Goal: Ask a question

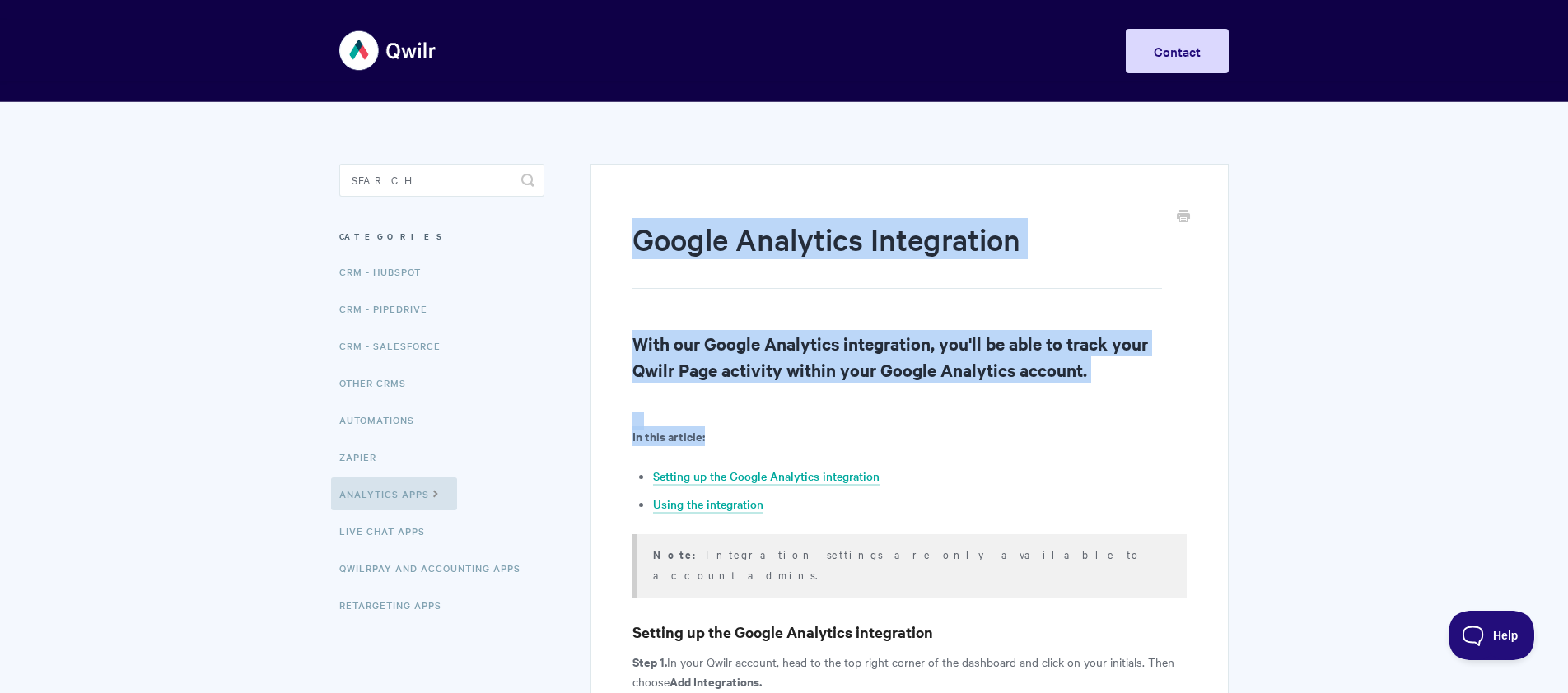
drag, startPoint x: 610, startPoint y: 203, endPoint x: 763, endPoint y: 429, distance: 272.9
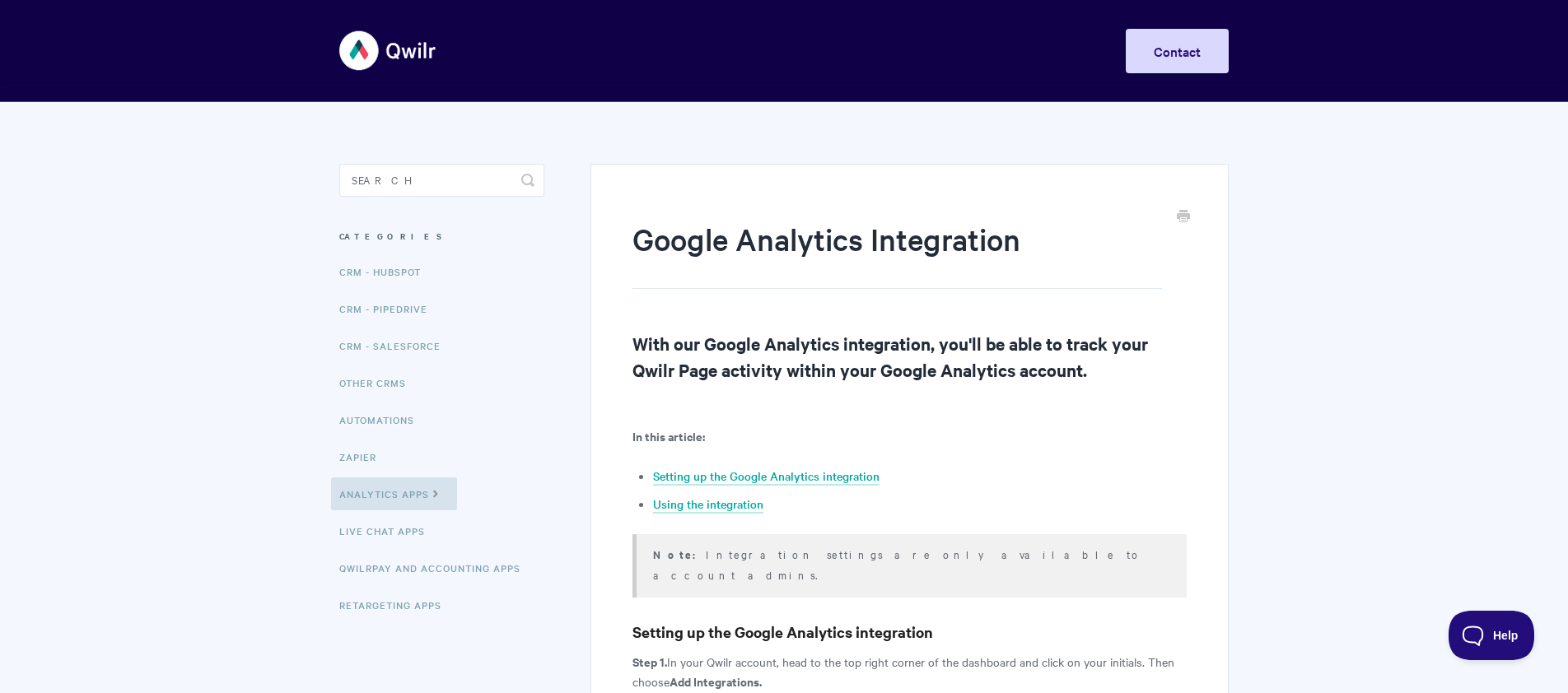
click at [766, 430] on p "In this article:" at bounding box center [909, 436] width 555 height 20
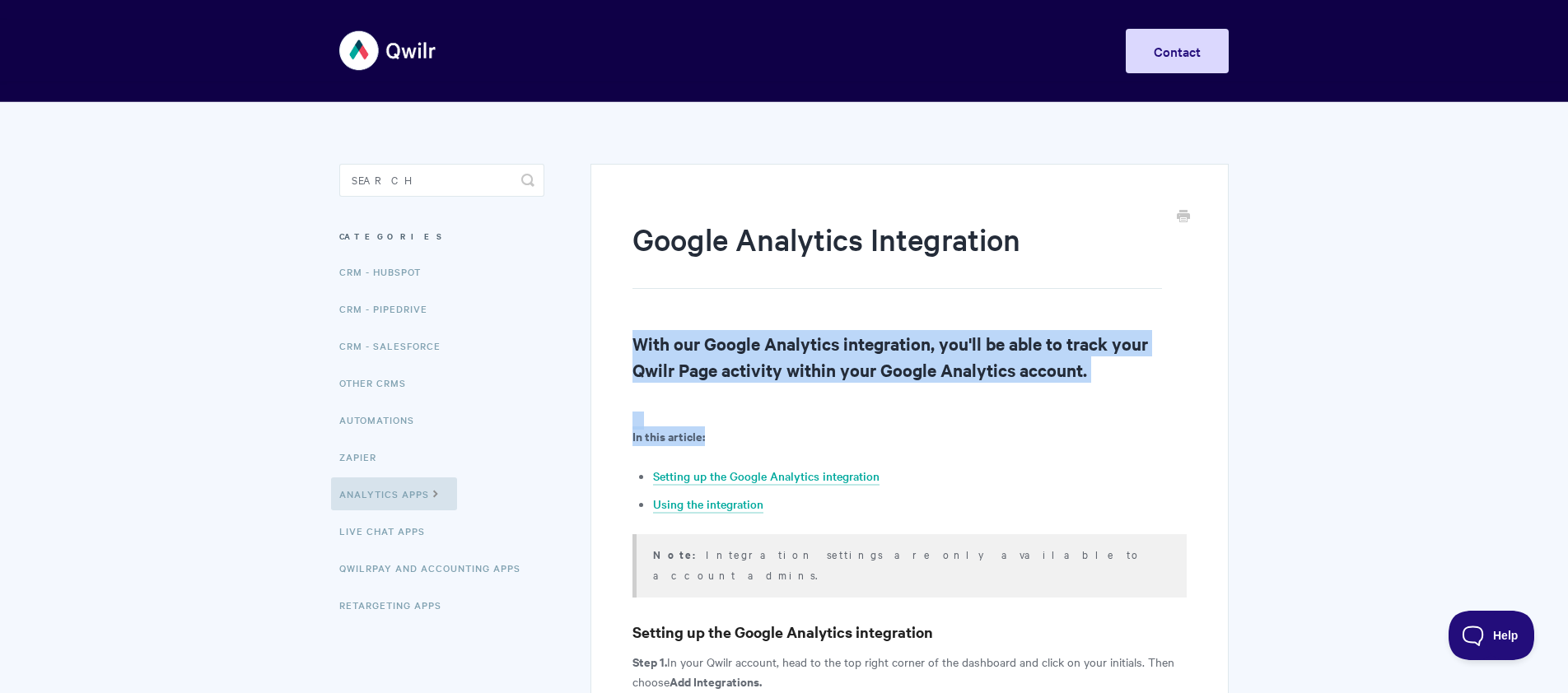
drag, startPoint x: 726, startPoint y: 401, endPoint x: 695, endPoint y: 282, distance: 123.0
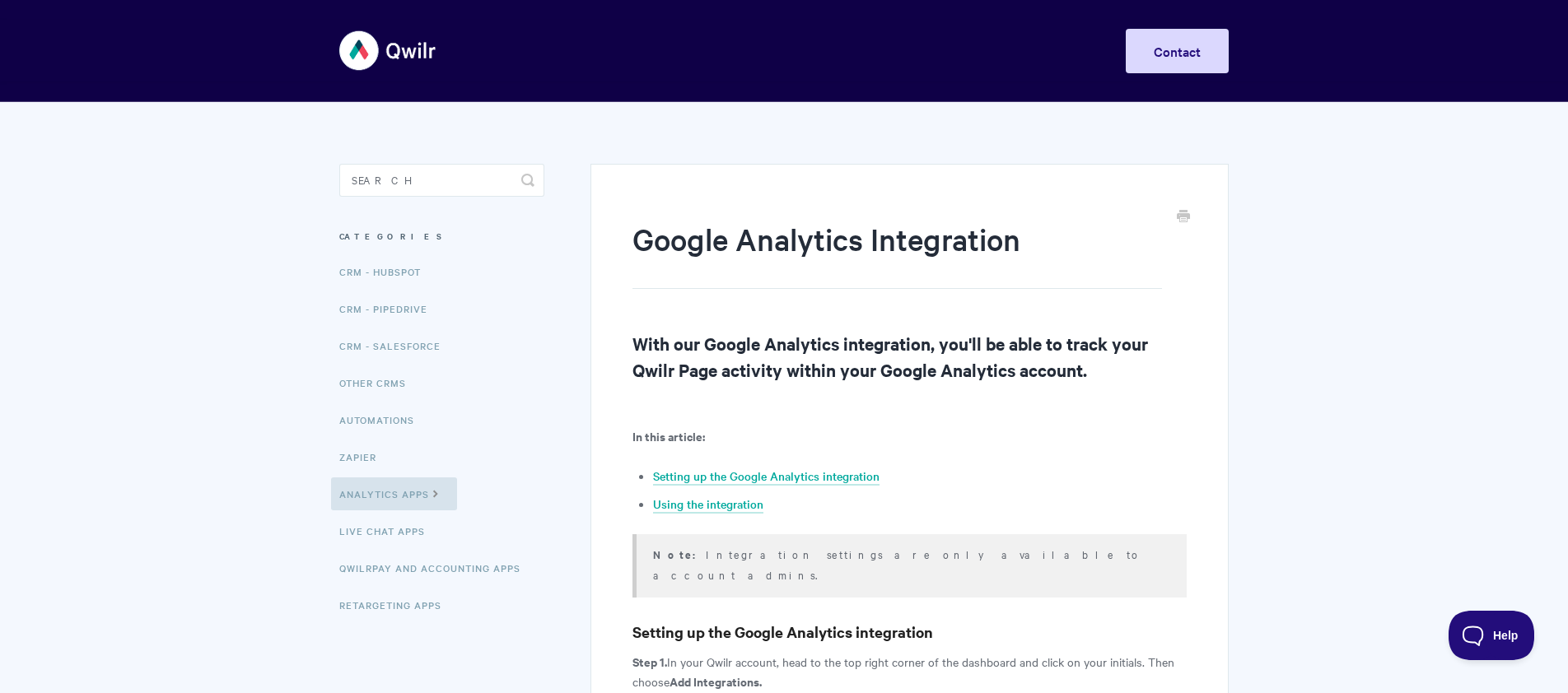
click at [696, 282] on h1 "Google Analytics Integration" at bounding box center [896, 253] width 530 height 71
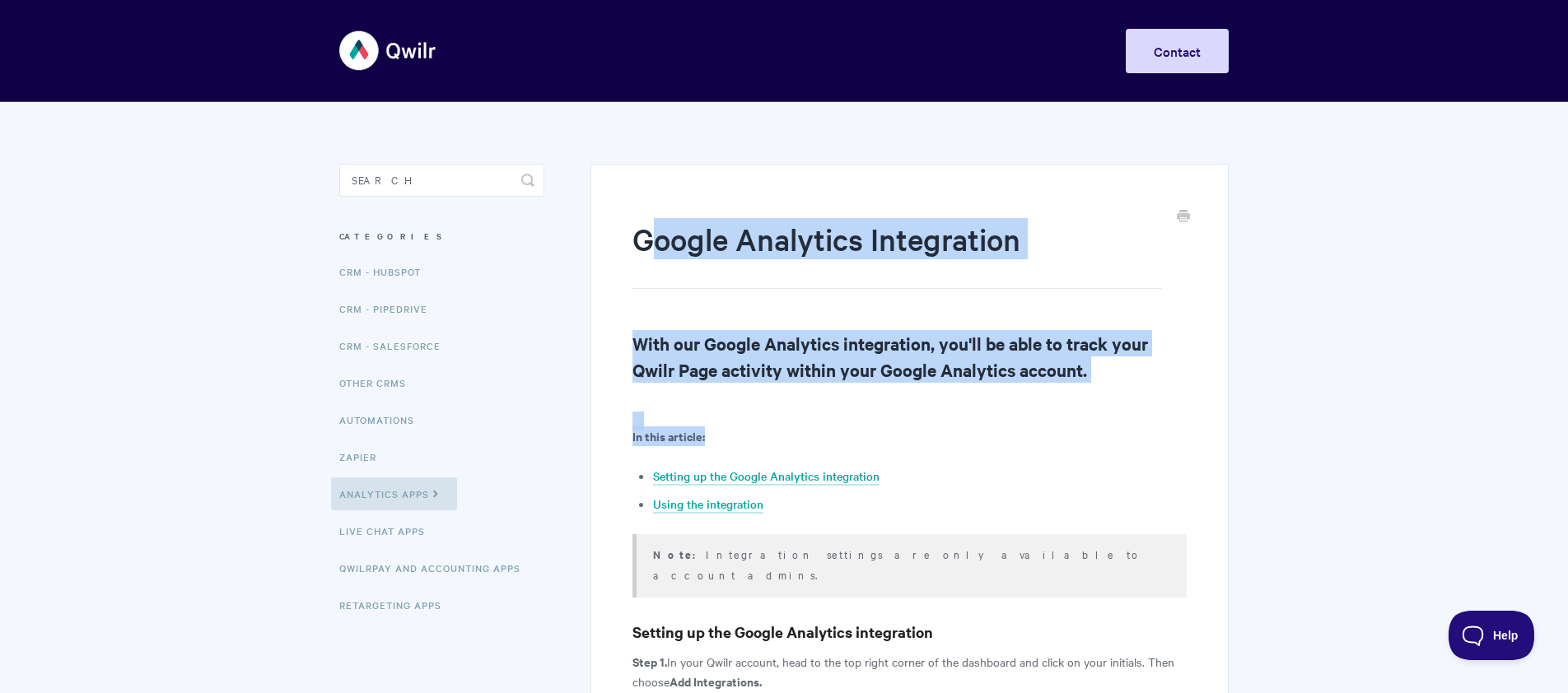
drag, startPoint x: 660, startPoint y: 235, endPoint x: 746, endPoint y: 443, distance: 225.1
click at [746, 443] on p "In this article:" at bounding box center [909, 436] width 555 height 20
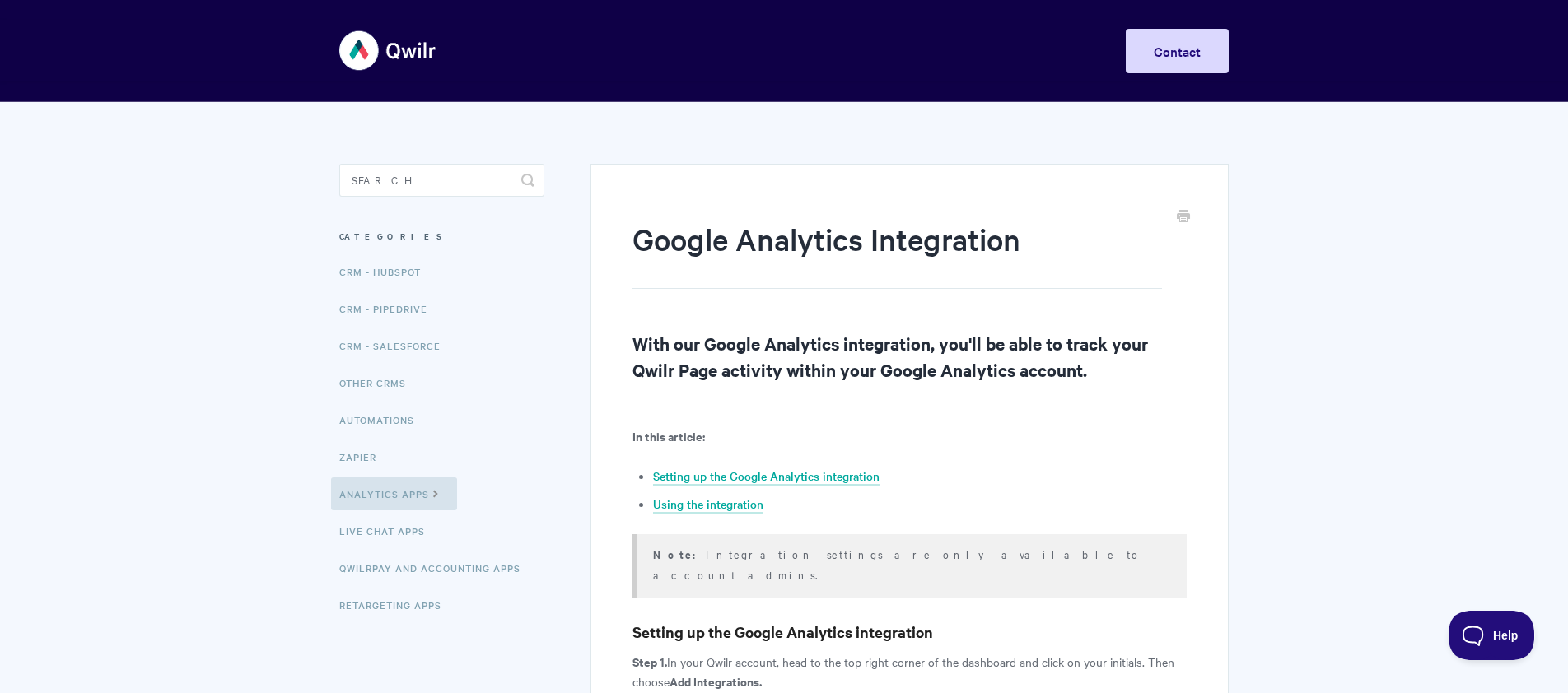
click at [703, 278] on h1 "Google Analytics Integration" at bounding box center [896, 253] width 530 height 71
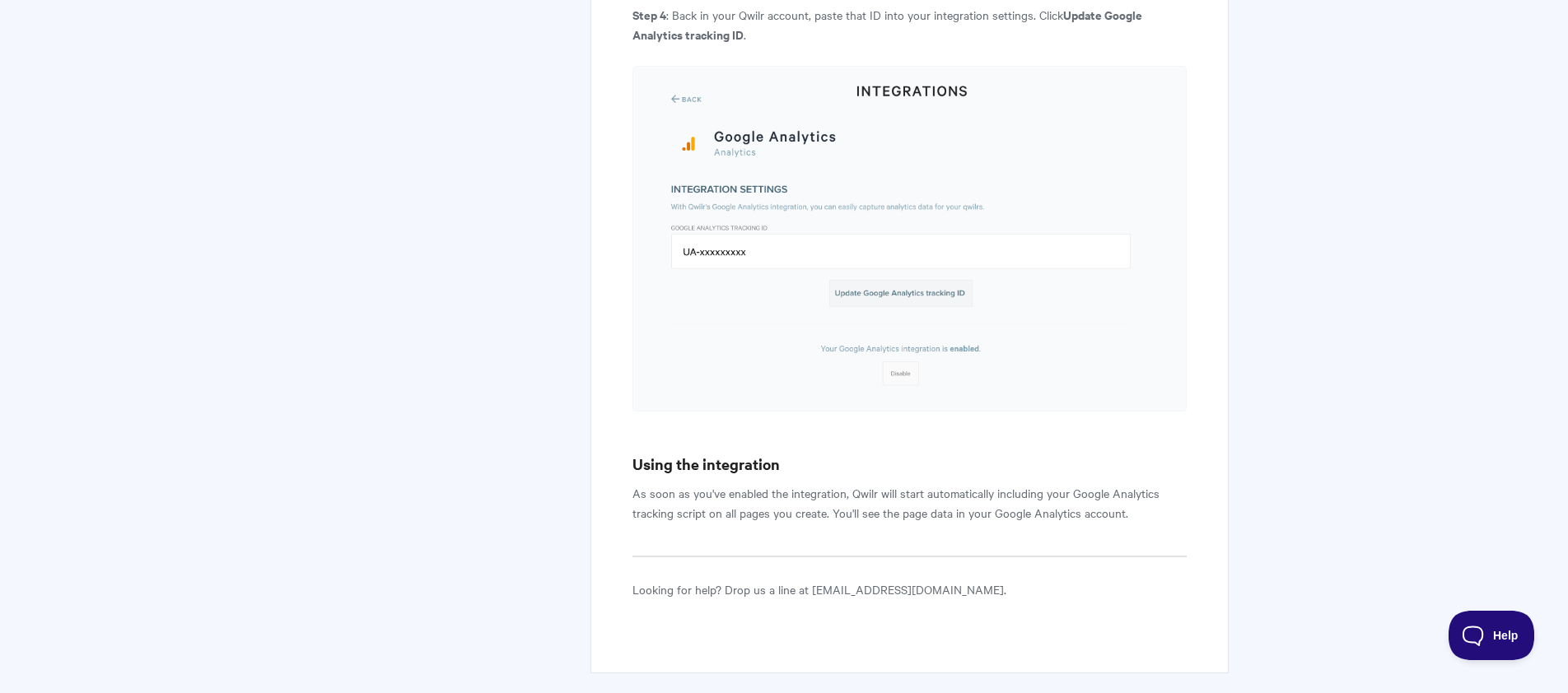
scroll to position [1248, 0]
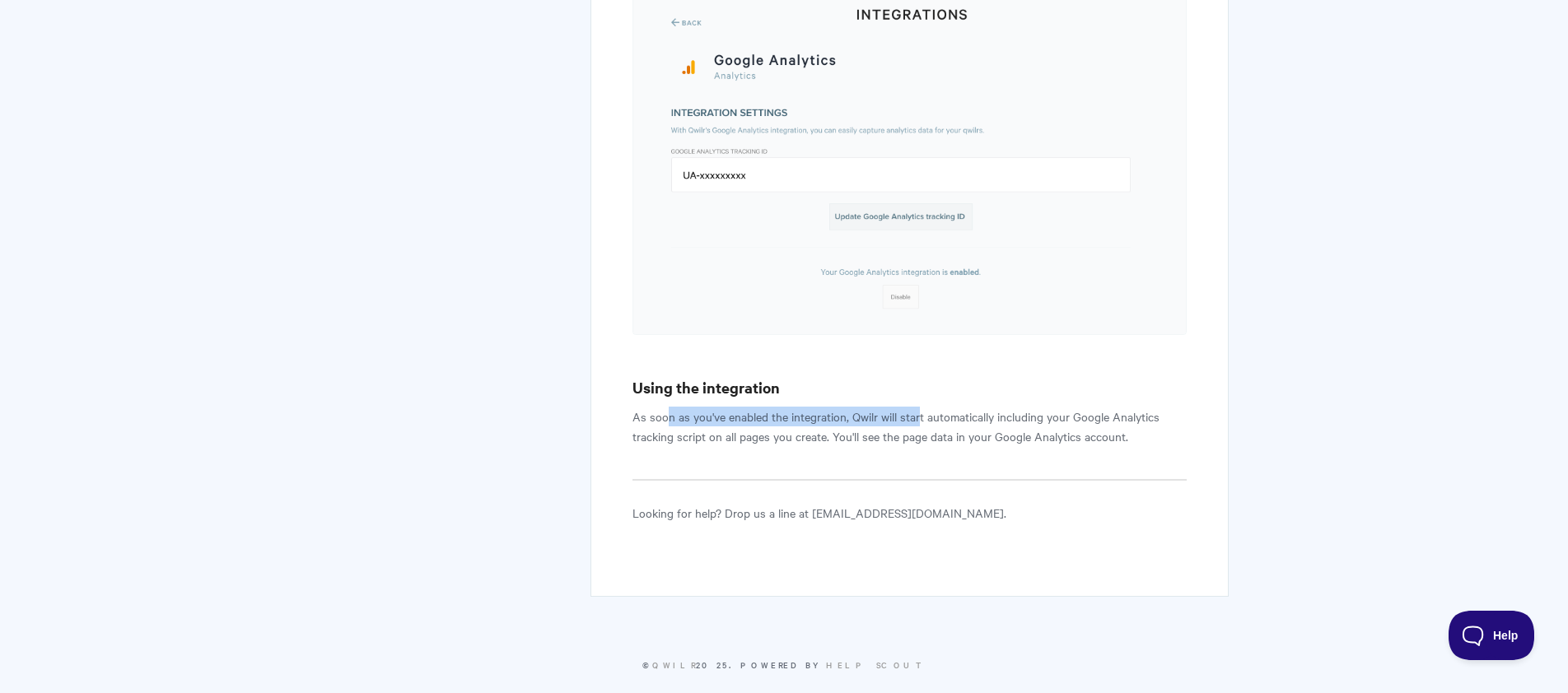
drag, startPoint x: 664, startPoint y: 393, endPoint x: 920, endPoint y: 395, distance: 256.0
click at [920, 406] on p "As soon as you've enabled the integration, Qwilr will start automatically inclu…" at bounding box center [909, 426] width 555 height 40
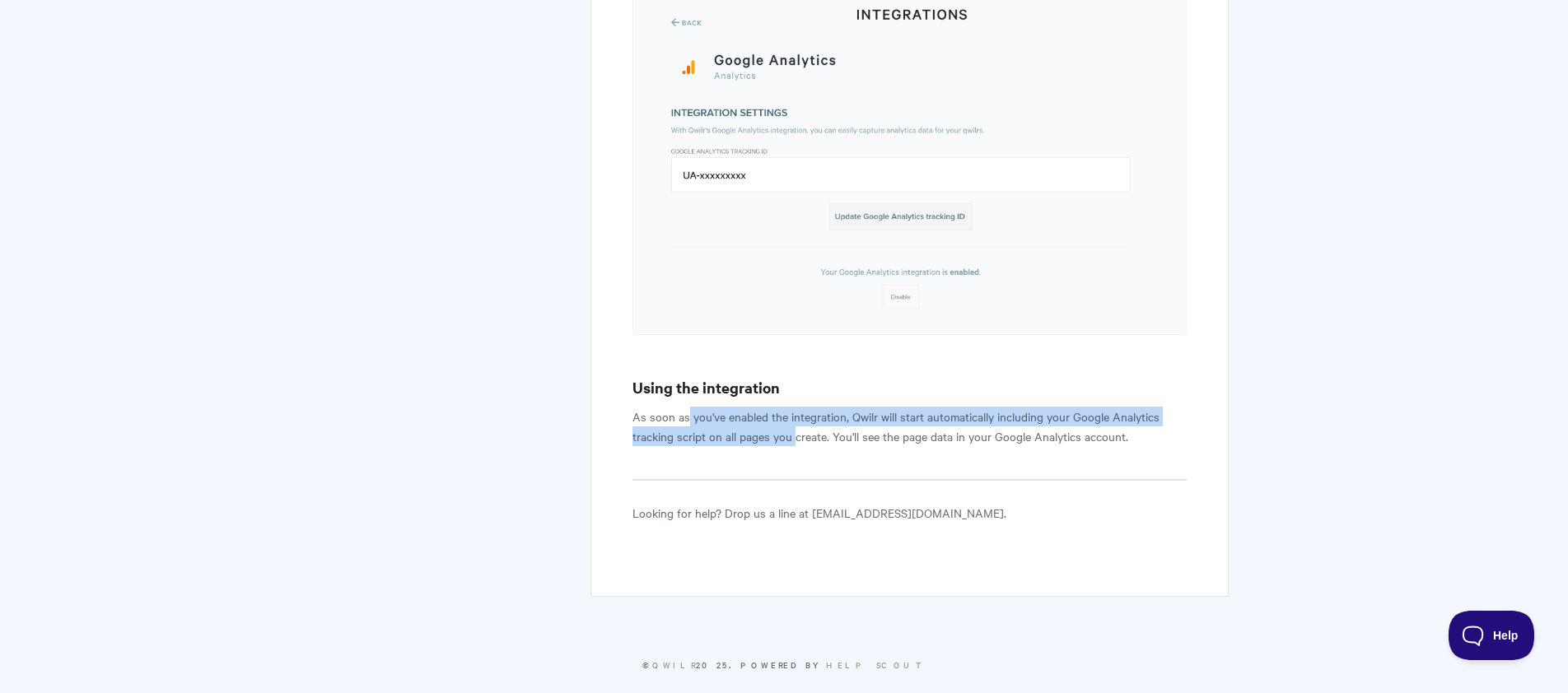
drag, startPoint x: 1104, startPoint y: 395, endPoint x: 800, endPoint y: 422, distance: 305.2
click at [795, 423] on p "As soon as you've enabled the integration, Qwilr will start automatically inclu…" at bounding box center [909, 426] width 555 height 40
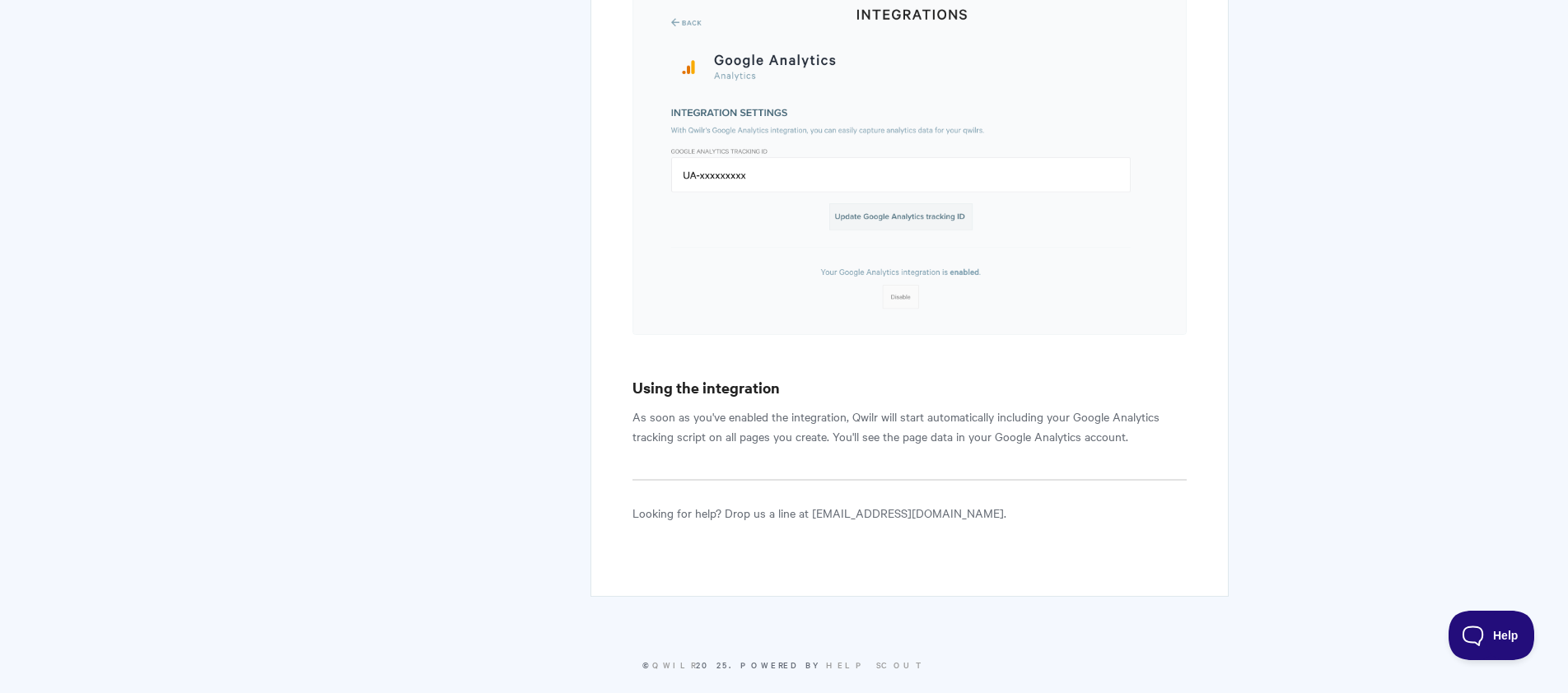
drag, startPoint x: 800, startPoint y: 422, endPoint x: 890, endPoint y: 422, distance: 90.0
click at [800, 422] on p "As soon as you've enabled the integration, Qwilr will start automatically inclu…" at bounding box center [909, 426] width 555 height 40
drag, startPoint x: 1100, startPoint y: 424, endPoint x: 1120, endPoint y: 424, distance: 20.0
click at [1119, 424] on p "As soon as you've enabled the integration, Qwilr will start automatically inclu…" at bounding box center [909, 426] width 555 height 40
click at [1119, 424] on p "As soon as you've enabled the integration, Qwilr will start automatically inclu…" at bounding box center [909, 426] width 555 height 40
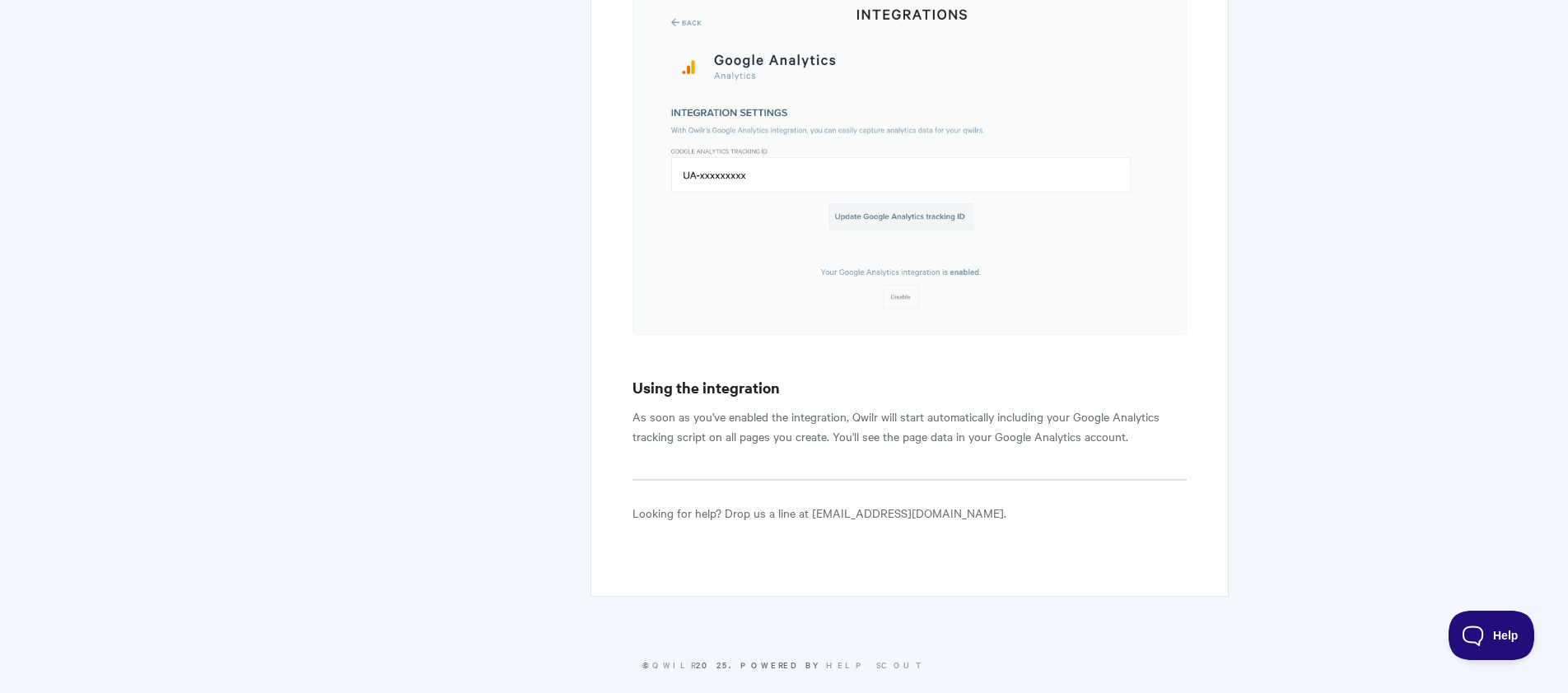
drag, startPoint x: 846, startPoint y: 414, endPoint x: 689, endPoint y: 411, distance: 157.0
click at [689, 411] on p "As soon as you've enabled the integration, Qwilr will start automatically inclu…" at bounding box center [909, 426] width 555 height 40
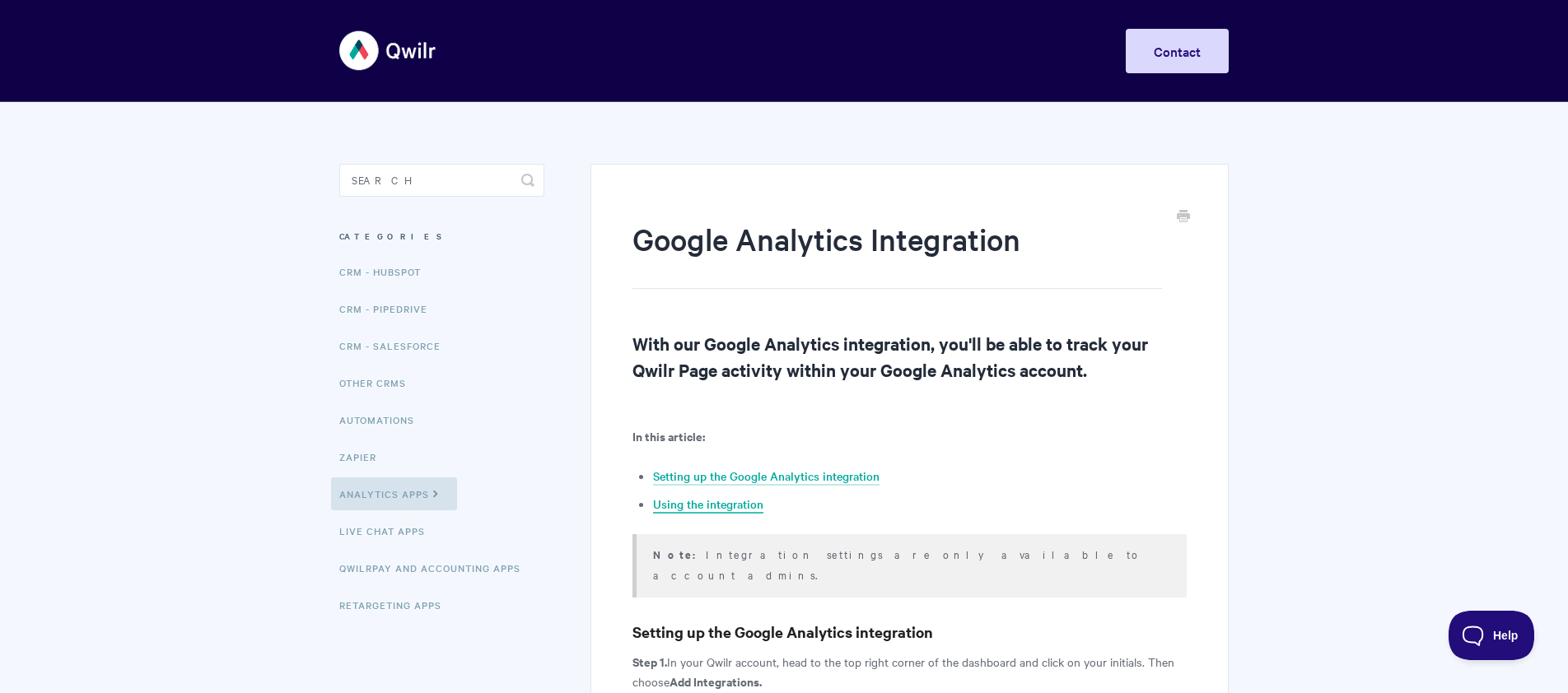
click at [708, 498] on link "Using the integration" at bounding box center [708, 504] width 110 height 18
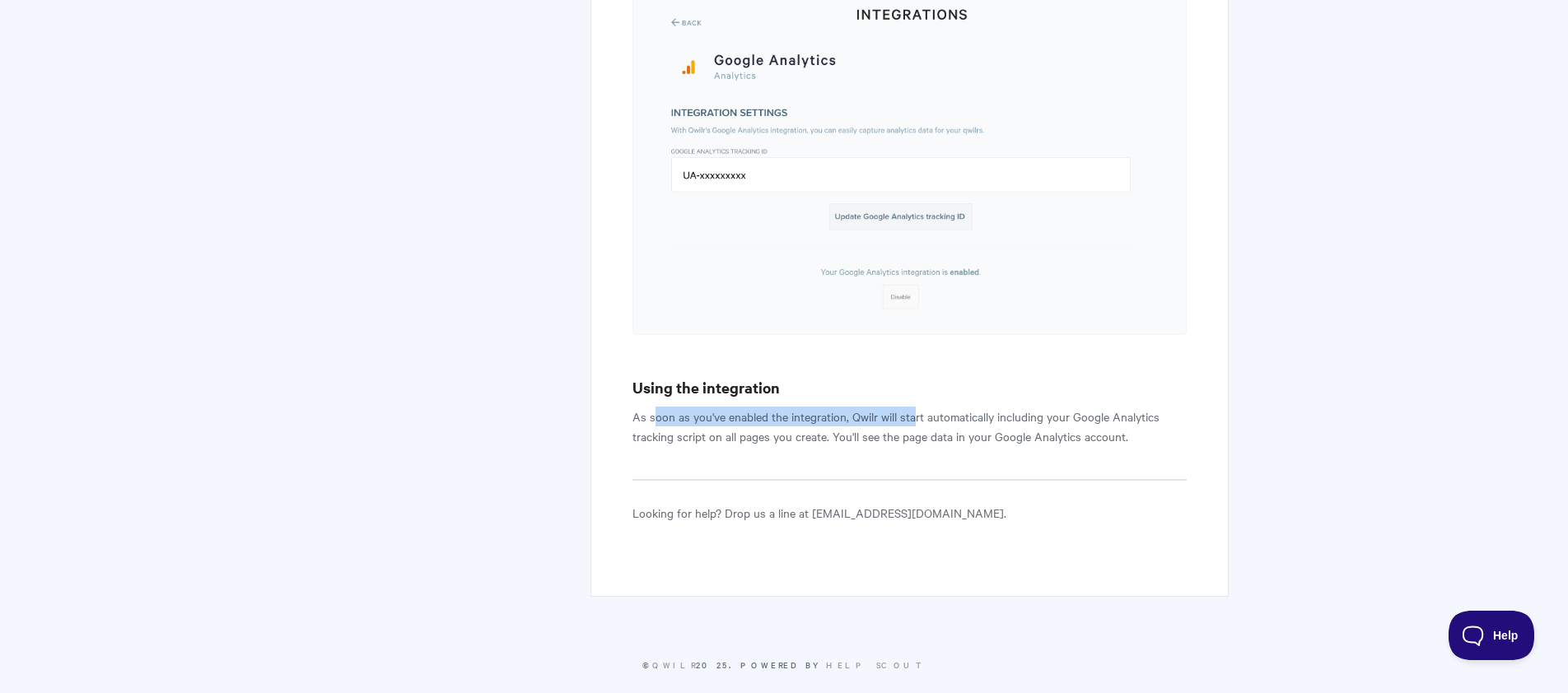
drag, startPoint x: 659, startPoint y: 399, endPoint x: 913, endPoint y: 402, distance: 254.0
click at [913, 406] on p "As soon as you've enabled the integration, Qwilr will start automatically inclu…" at bounding box center [909, 426] width 555 height 40
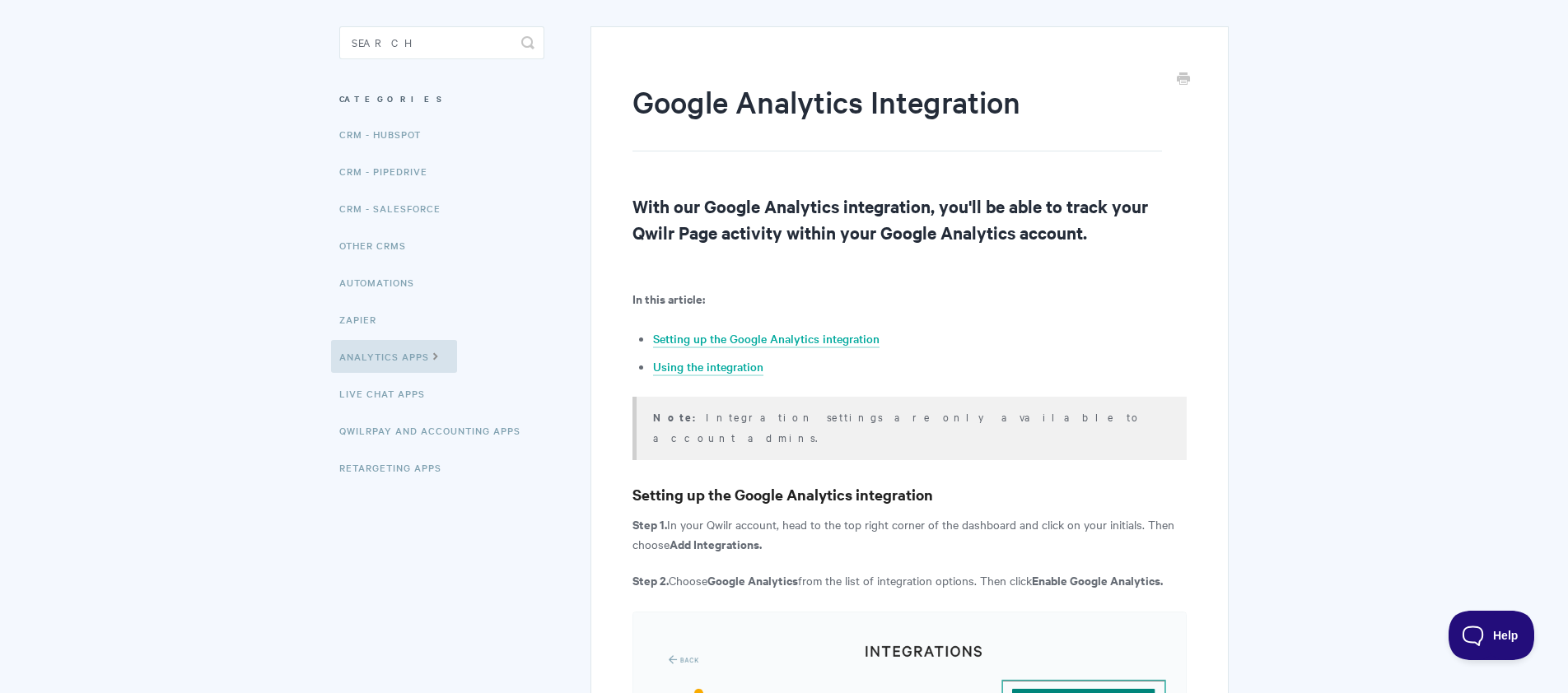
scroll to position [107, 0]
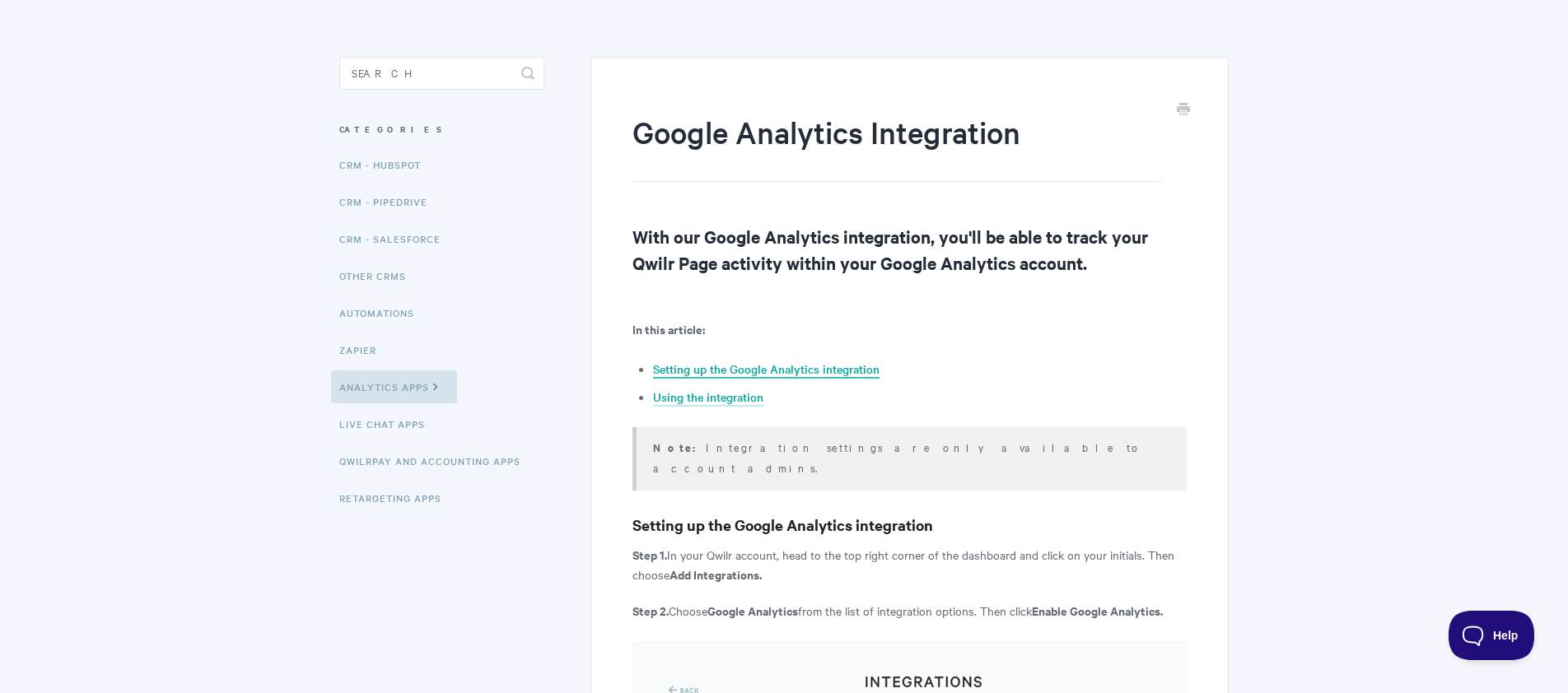
click at [731, 366] on link "Setting up the Google Analytics integration" at bounding box center [765, 369] width 226 height 18
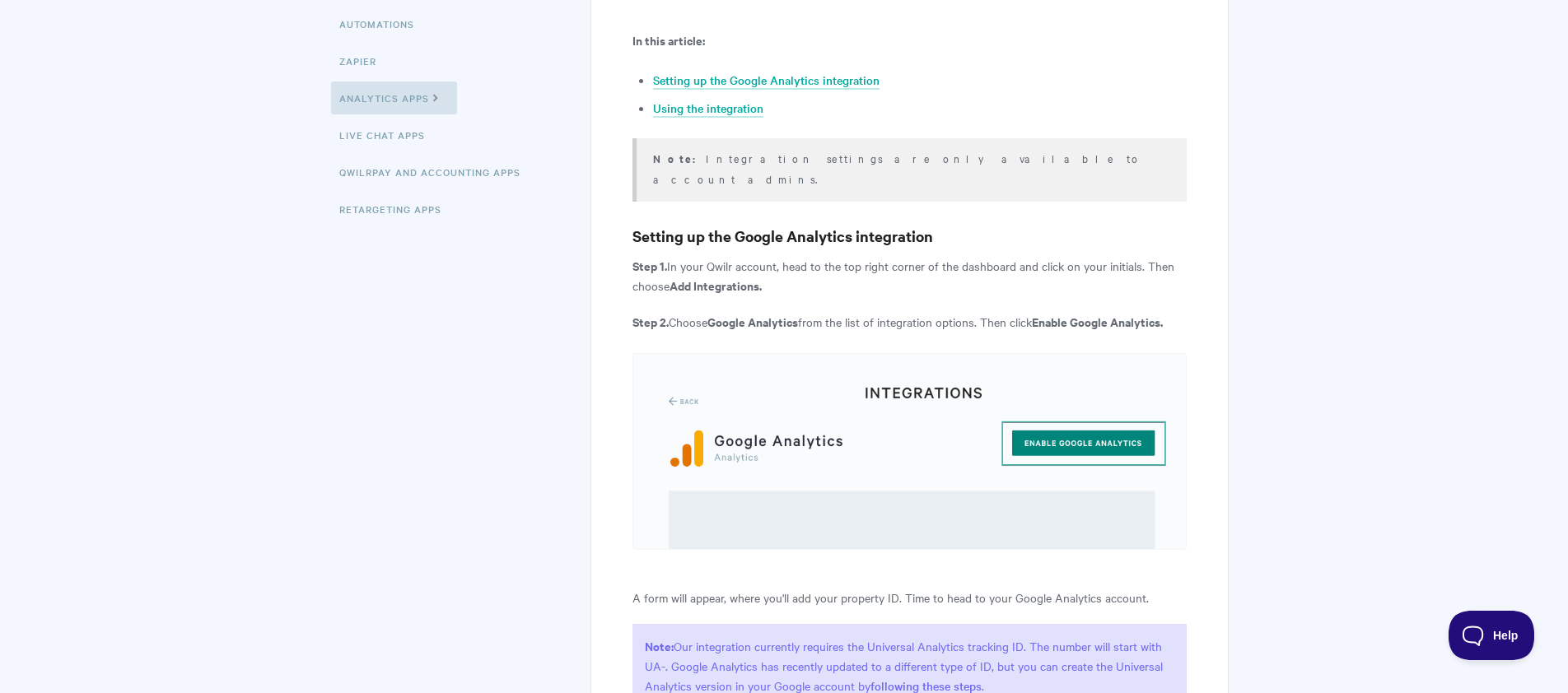
scroll to position [397, 0]
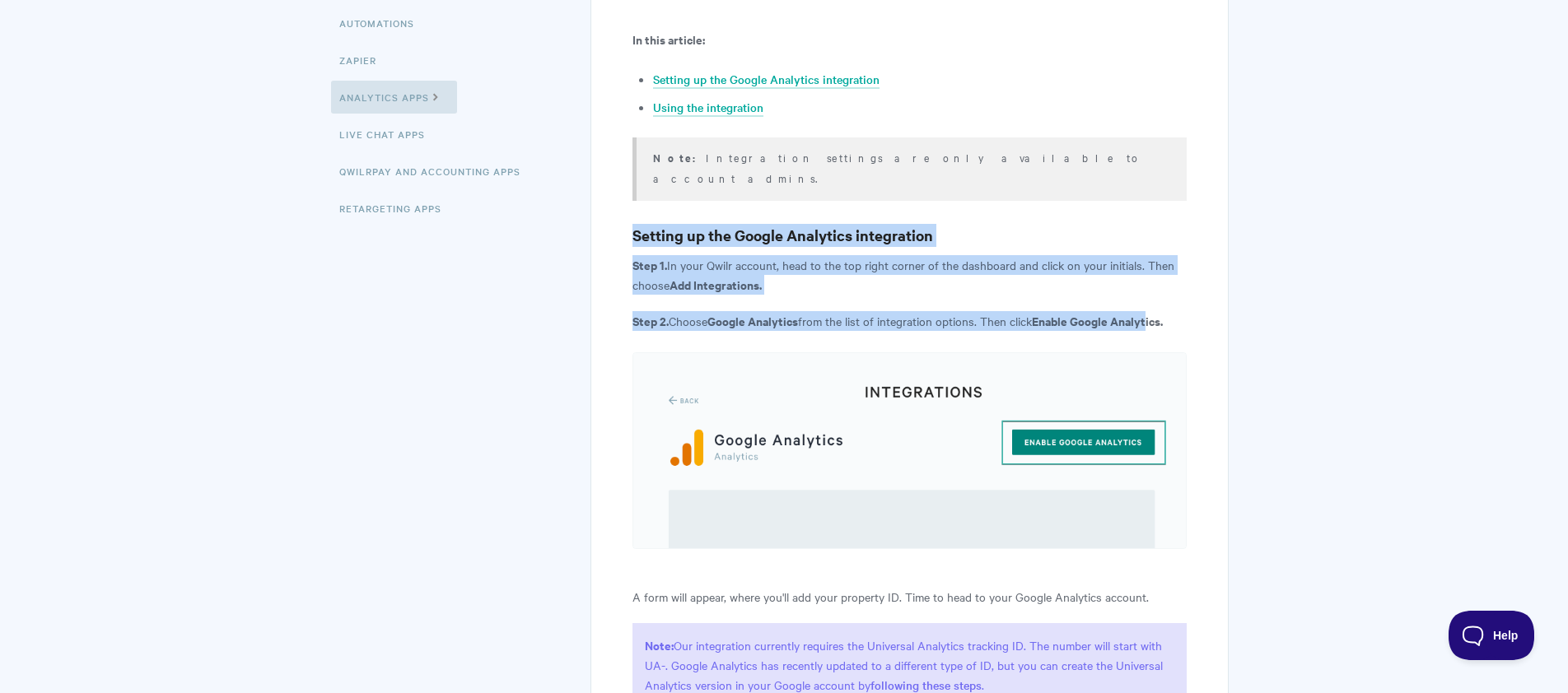
drag, startPoint x: 635, startPoint y: 212, endPoint x: 1156, endPoint y: 300, distance: 528.4
click at [1156, 300] on article "Google Analytics Integration With our Google Analytics integration, you'll be a…" at bounding box center [909, 597] width 555 height 1552
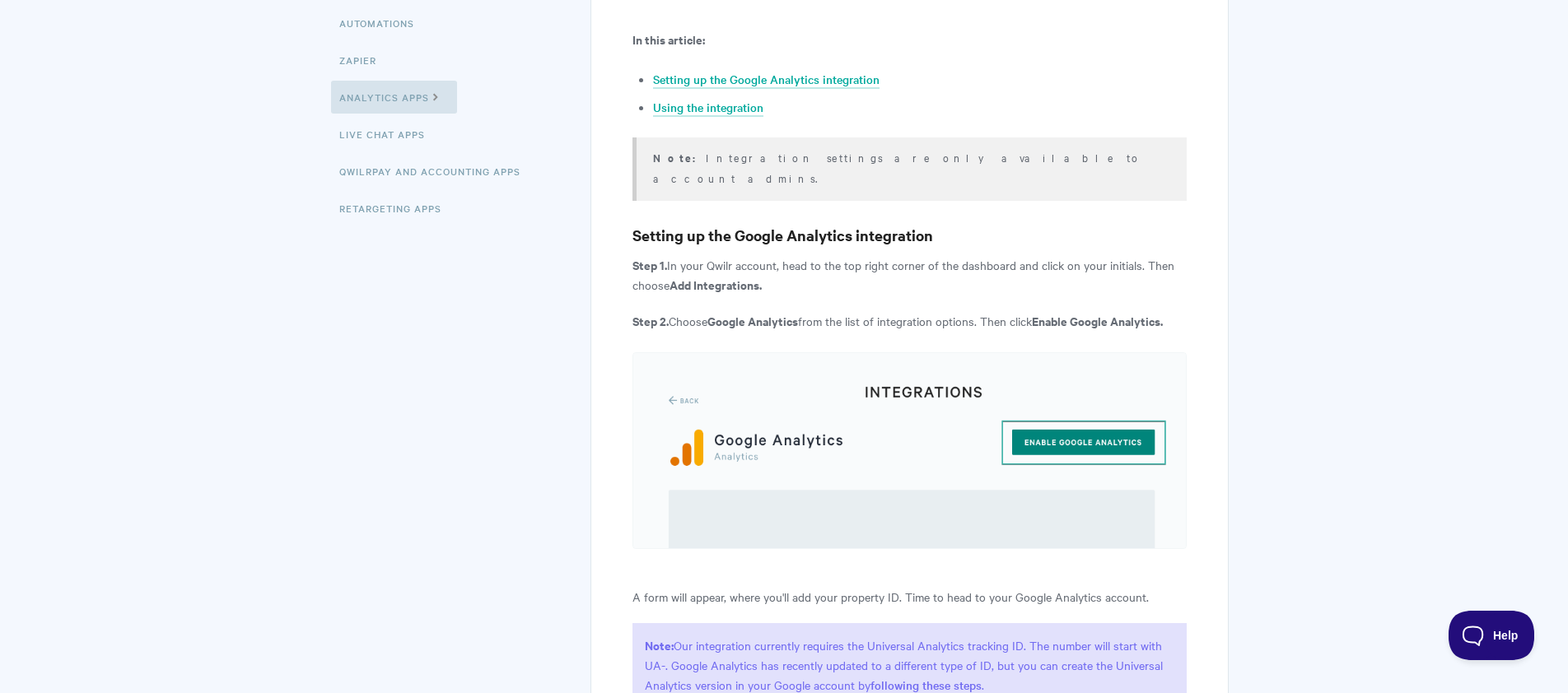
drag, startPoint x: 1156, startPoint y: 300, endPoint x: 1174, endPoint y: 300, distance: 18.0
click at [1159, 312] on strong "Enable Google Analytics." at bounding box center [1097, 320] width 131 height 17
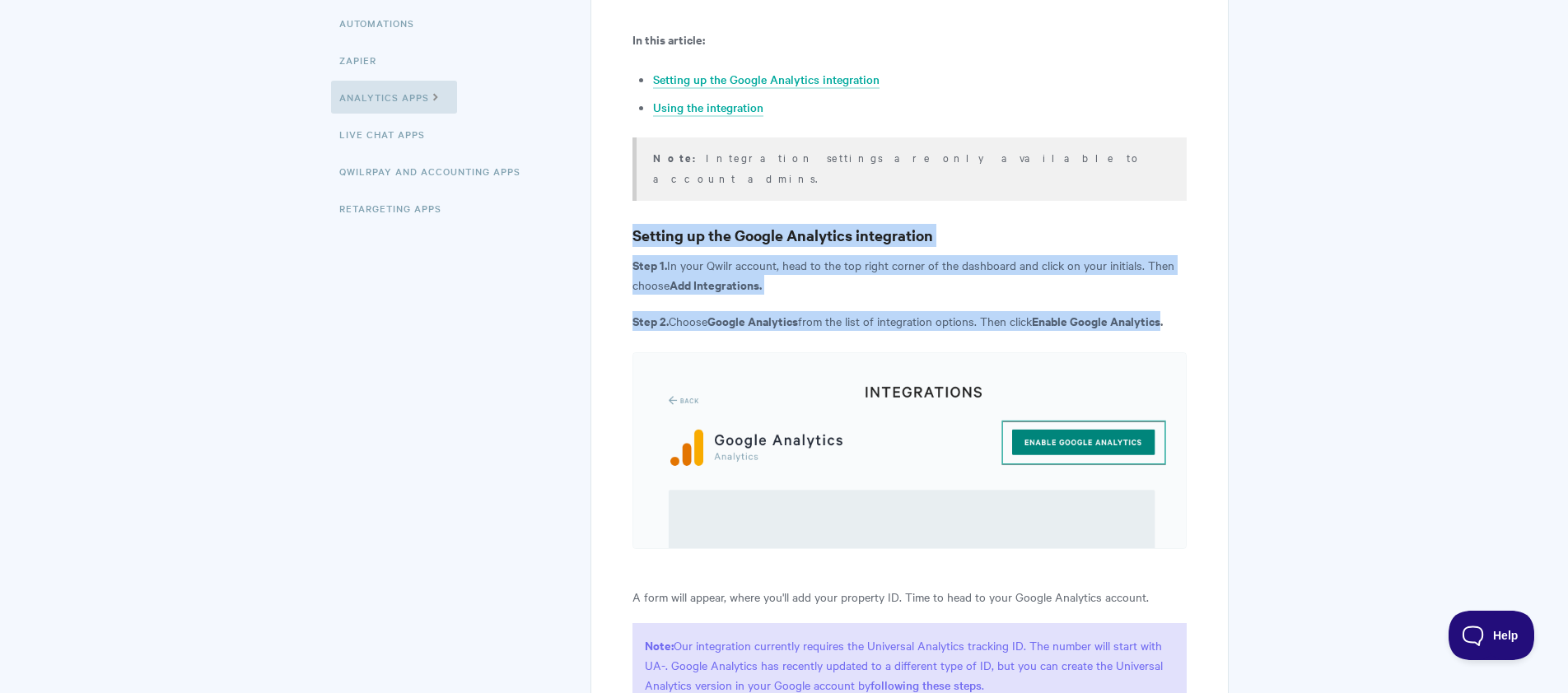
drag, startPoint x: 1128, startPoint y: 294, endPoint x: 575, endPoint y: 196, distance: 561.6
click at [575, 196] on section "Google Analytics Integration With our Google Analytics integration, you'll be a…" at bounding box center [898, 577] width 661 height 1742
drag, startPoint x: 646, startPoint y: 226, endPoint x: 599, endPoint y: 219, distance: 47.5
click at [646, 226] on h3 "Setting up the Google Analytics integration" at bounding box center [909, 235] width 555 height 23
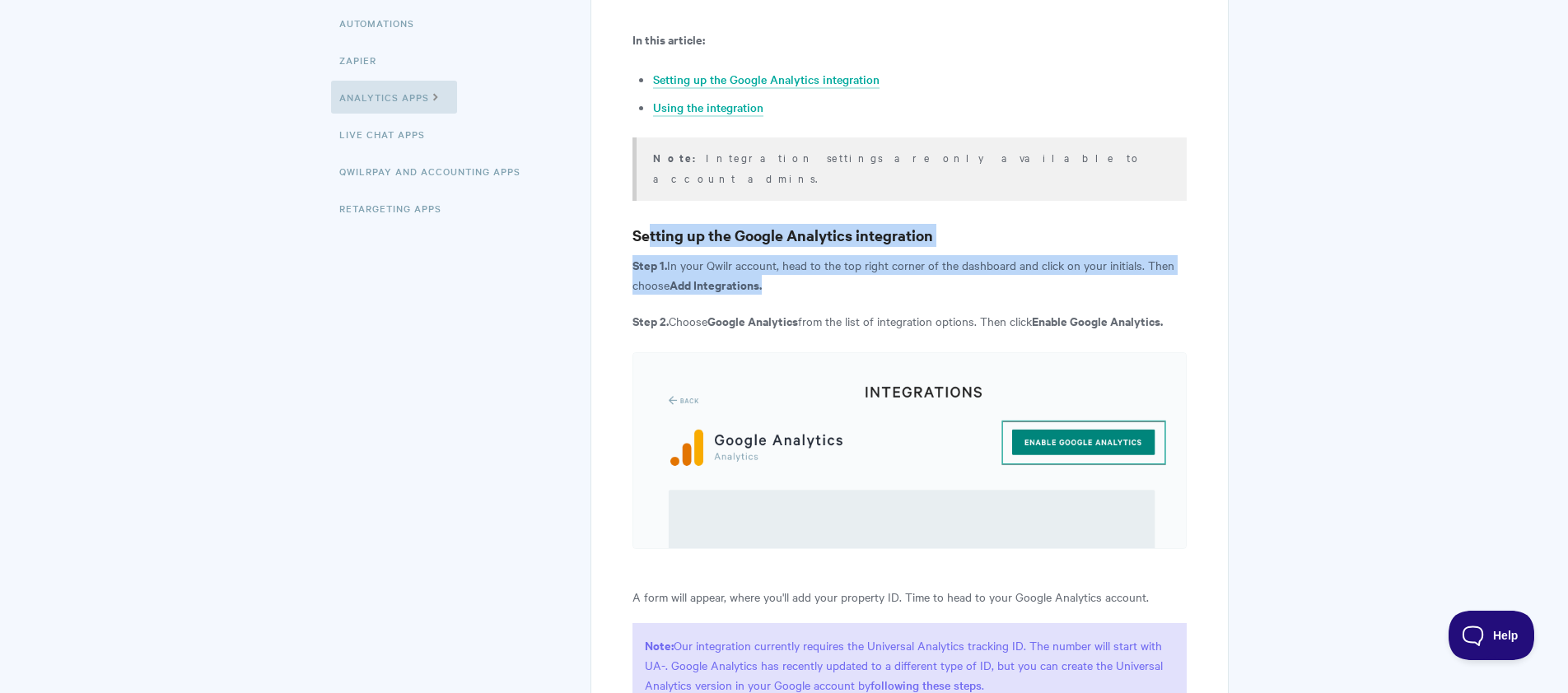
drag, startPoint x: 806, startPoint y: 273, endPoint x: 891, endPoint y: 289, distance: 86.5
click at [891, 289] on article "Google Analytics Integration With our Google Analytics integration, you'll be a…" at bounding box center [909, 597] width 555 height 1552
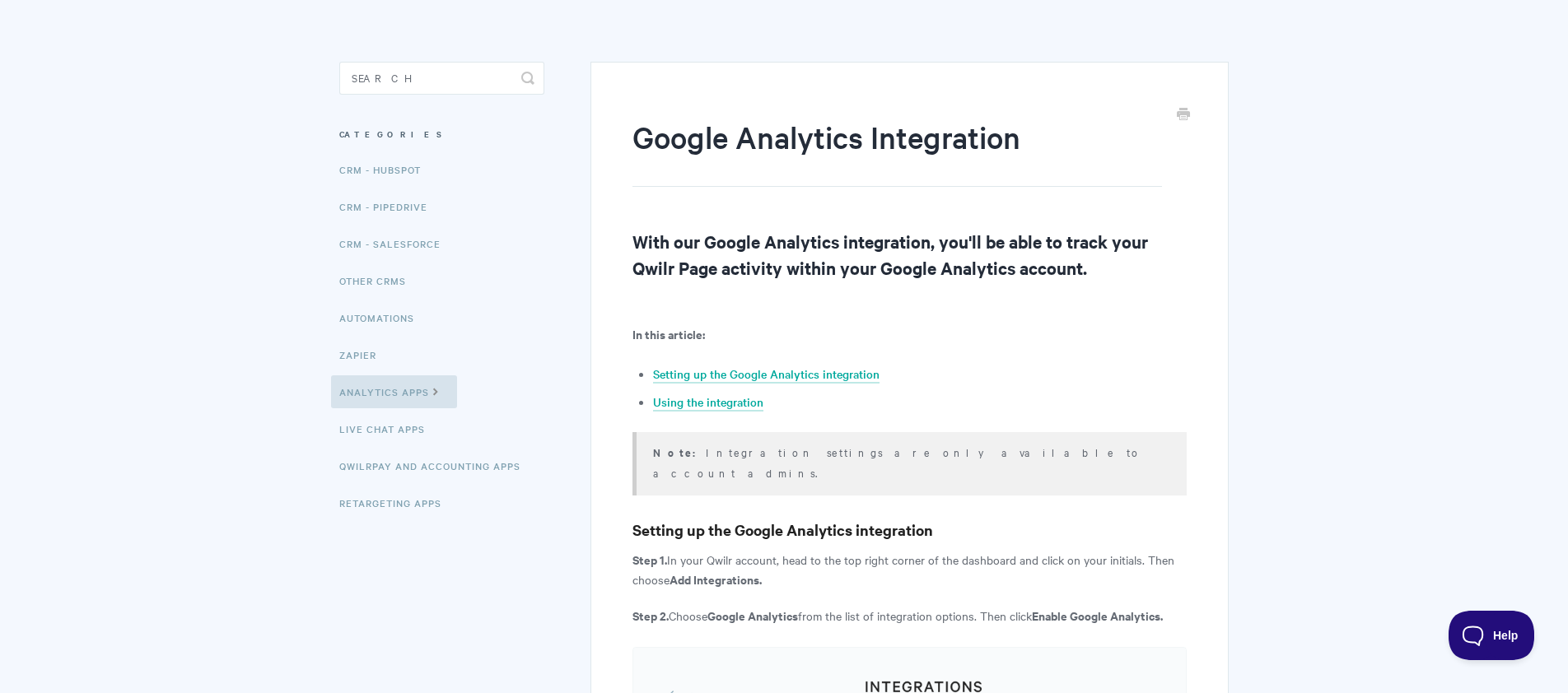
scroll to position [0, 0]
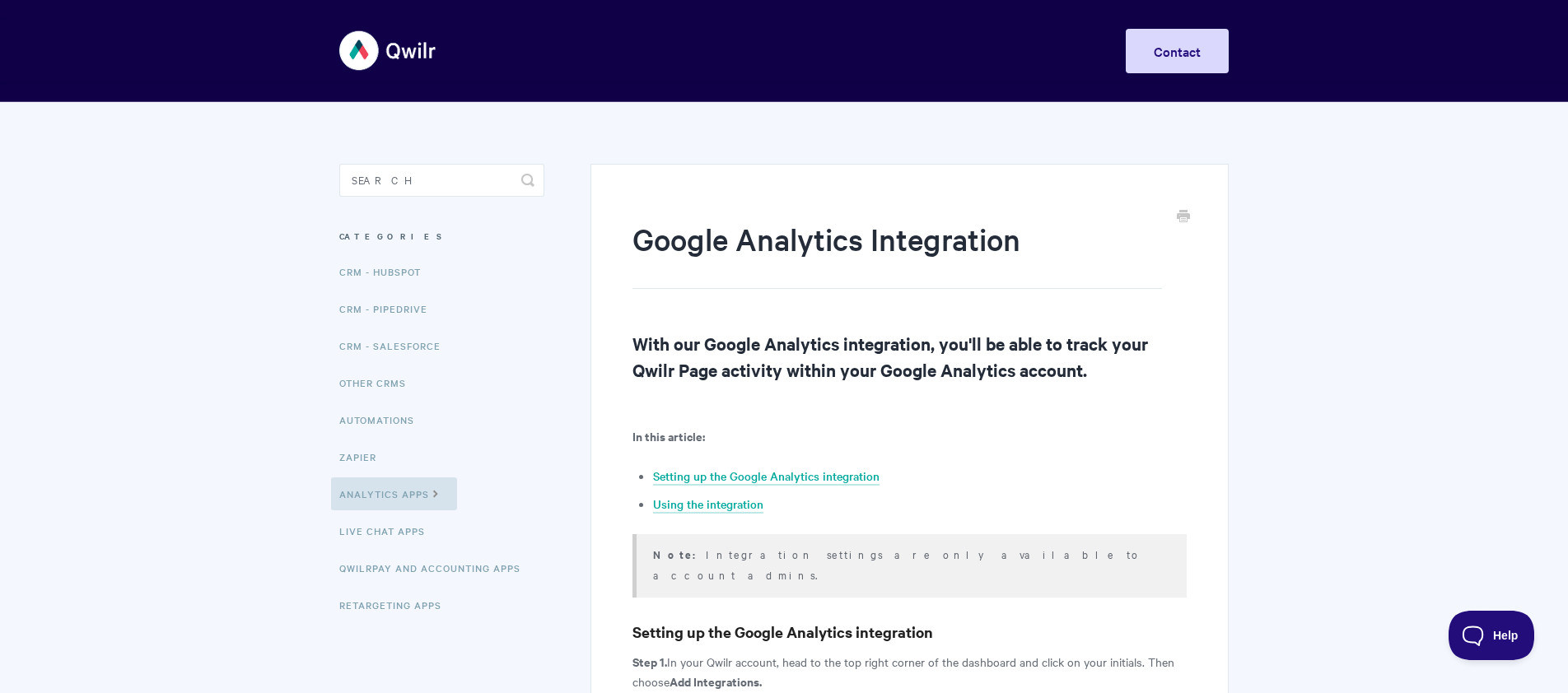
click at [412, 57] on img at bounding box center [388, 51] width 98 height 62
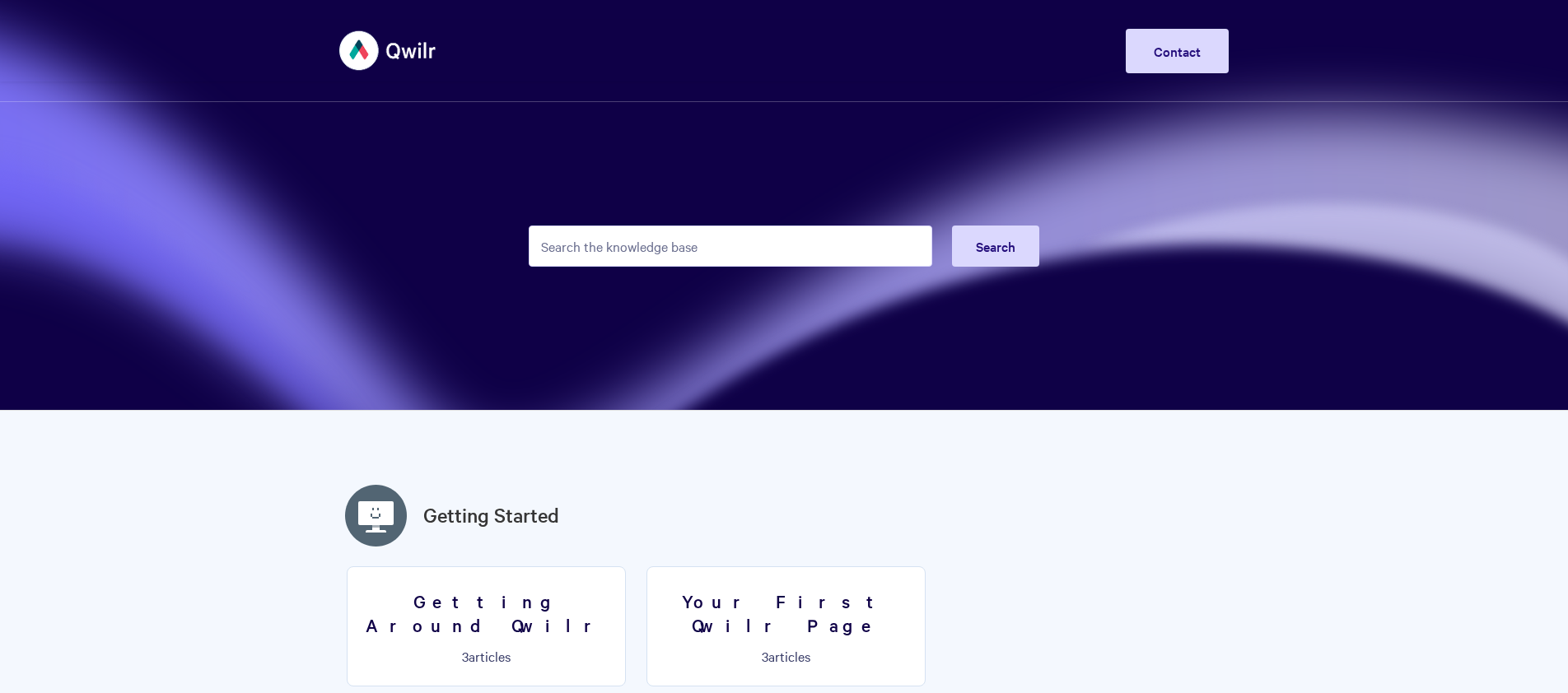
click at [548, 250] on input "Search the knowledge base" at bounding box center [730, 246] width 404 height 41
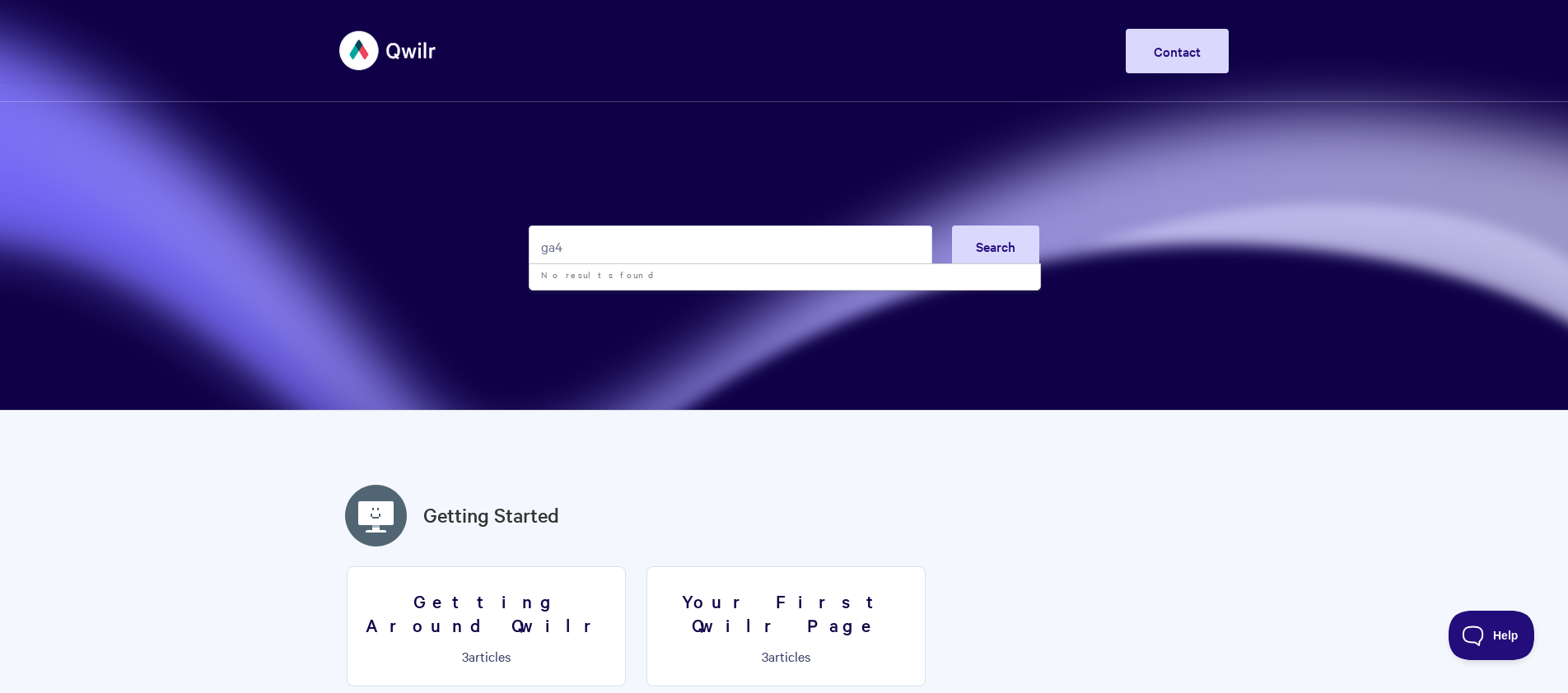
type input "ga4"
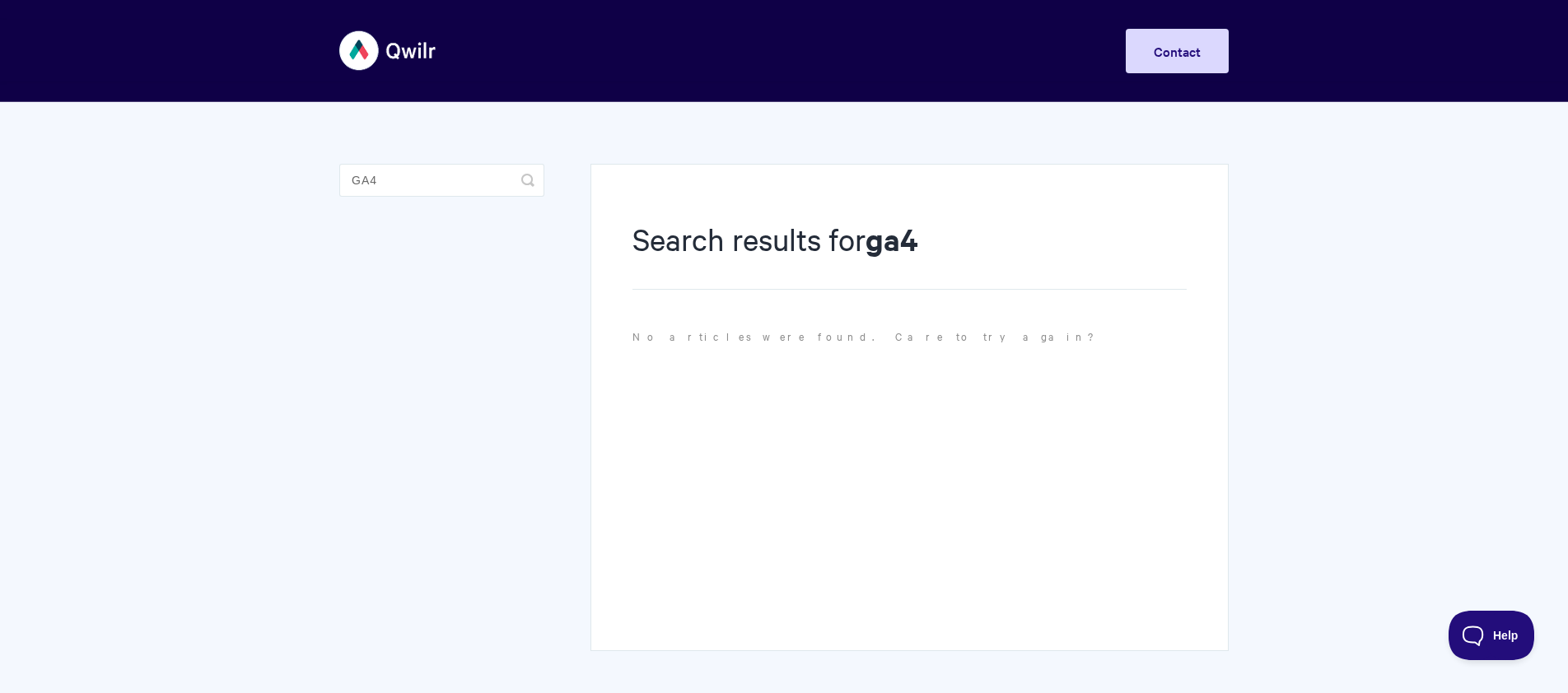
click at [374, 55] on img at bounding box center [388, 51] width 98 height 62
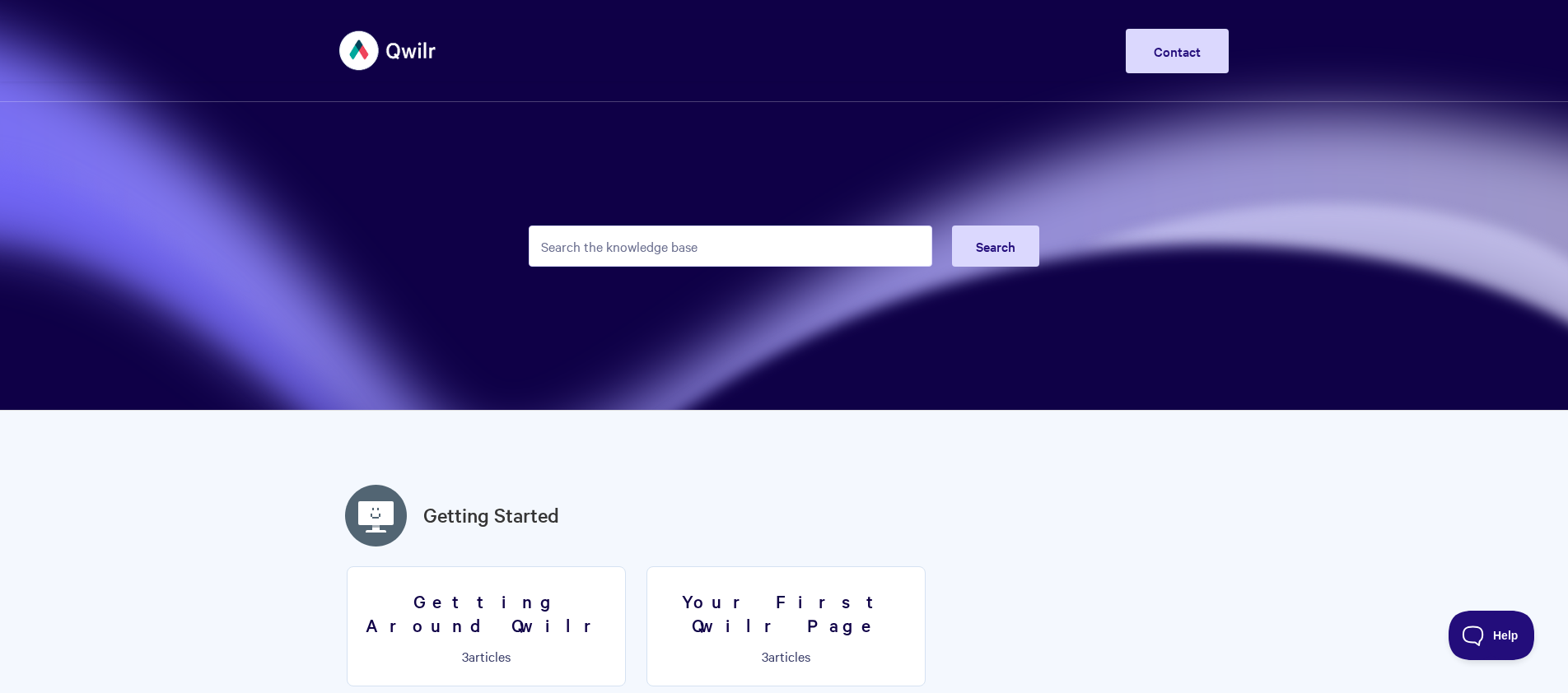
scroll to position [254, 0]
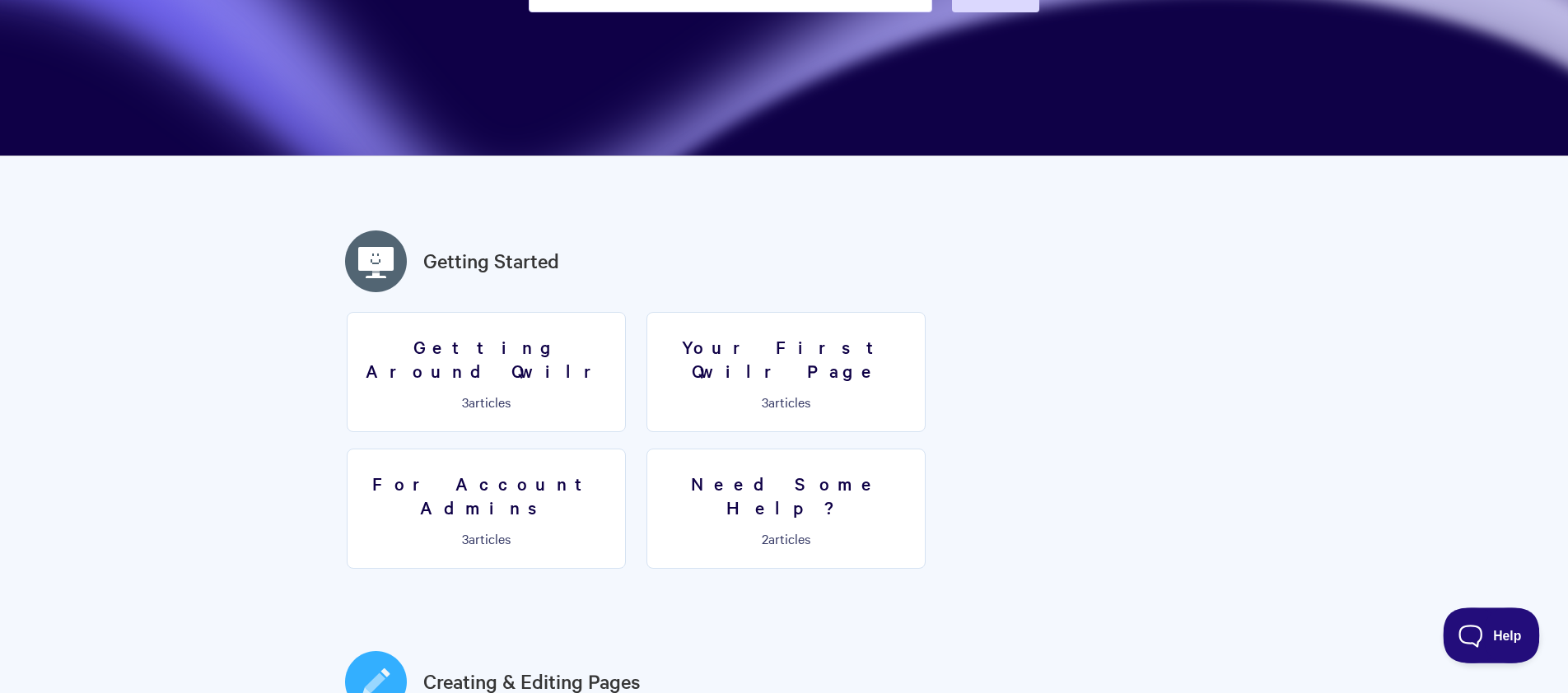
click at [1479, 624] on button "Help" at bounding box center [1484, 632] width 85 height 49
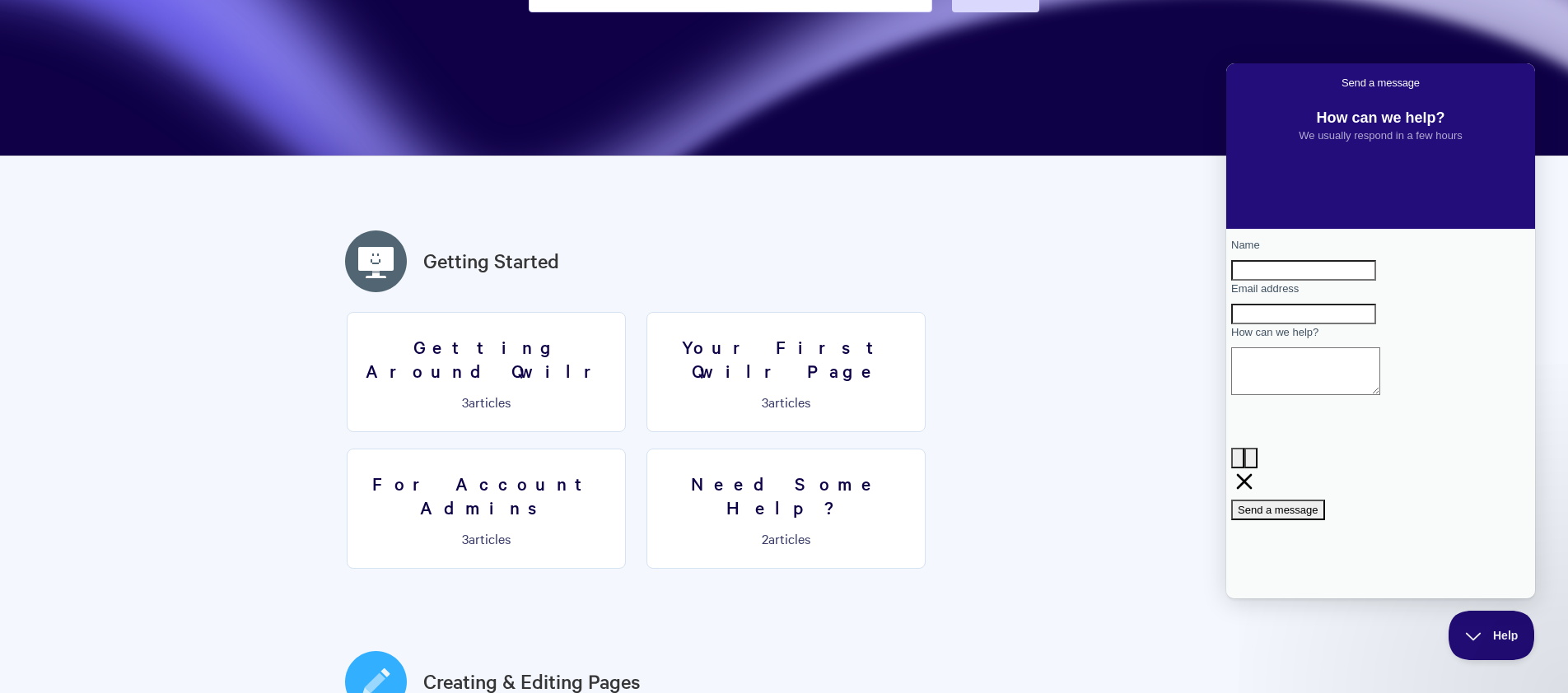
click at [1286, 282] on input "Name" at bounding box center [1304, 270] width 145 height 22
click at [1279, 325] on input "Email address" at bounding box center [1304, 314] width 145 height 22
click at [1277, 282] on input "Name" at bounding box center [1304, 270] width 145 height 22
type input "Carl Phillips"
type input "carl@thepmc.uk"
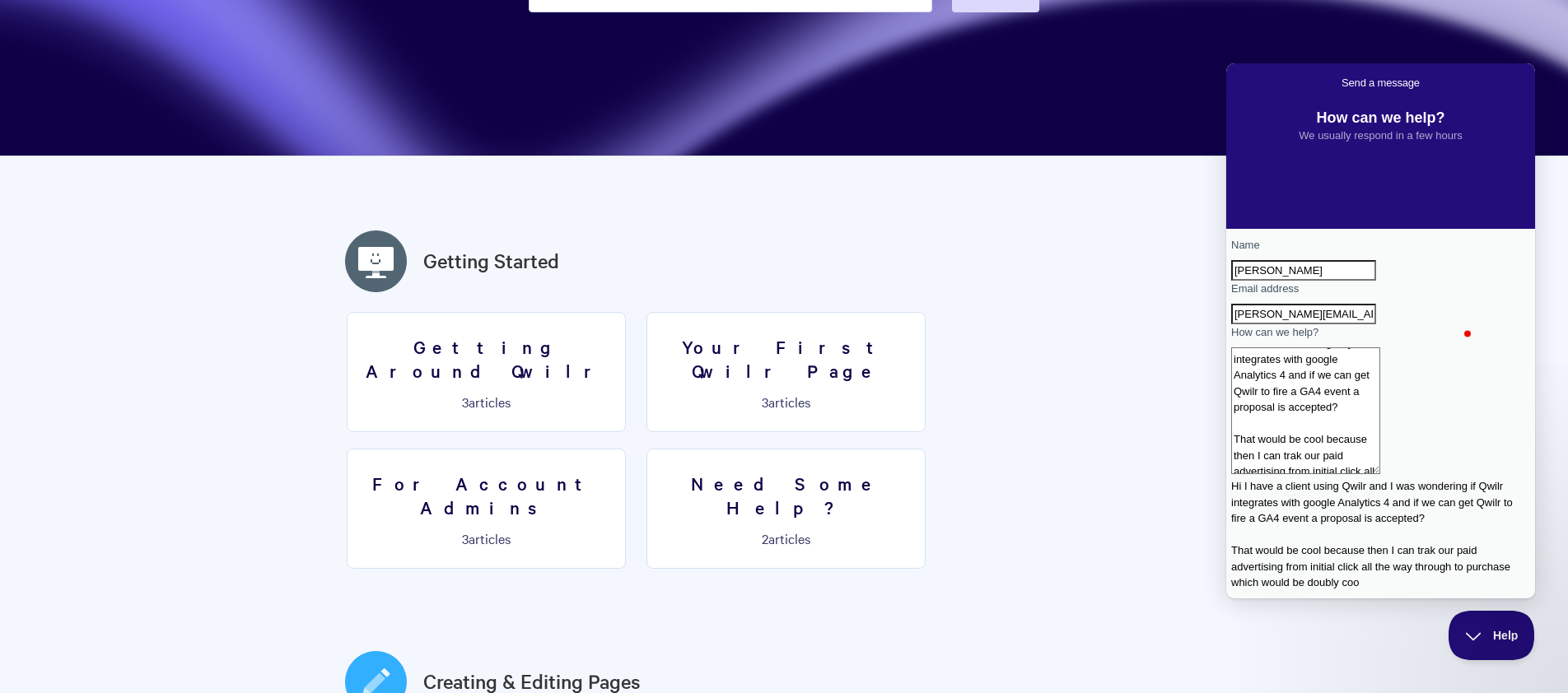
scroll to position [28, 0]
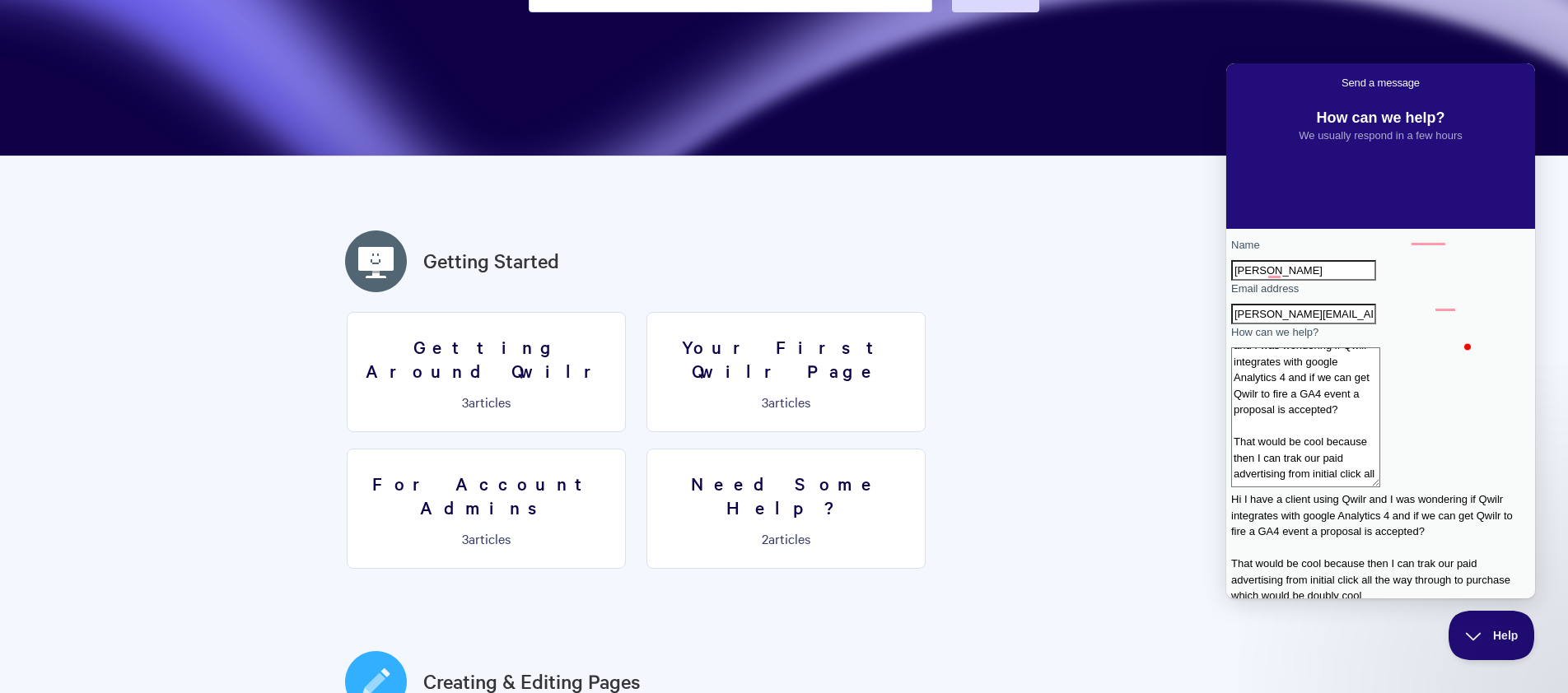
type textarea "Hi I have a client using Qwilr and I was wondering if Qwilr integrates with goo…"
click at [1318, 692] on span "Send a message" at bounding box center [1278, 698] width 81 height 12
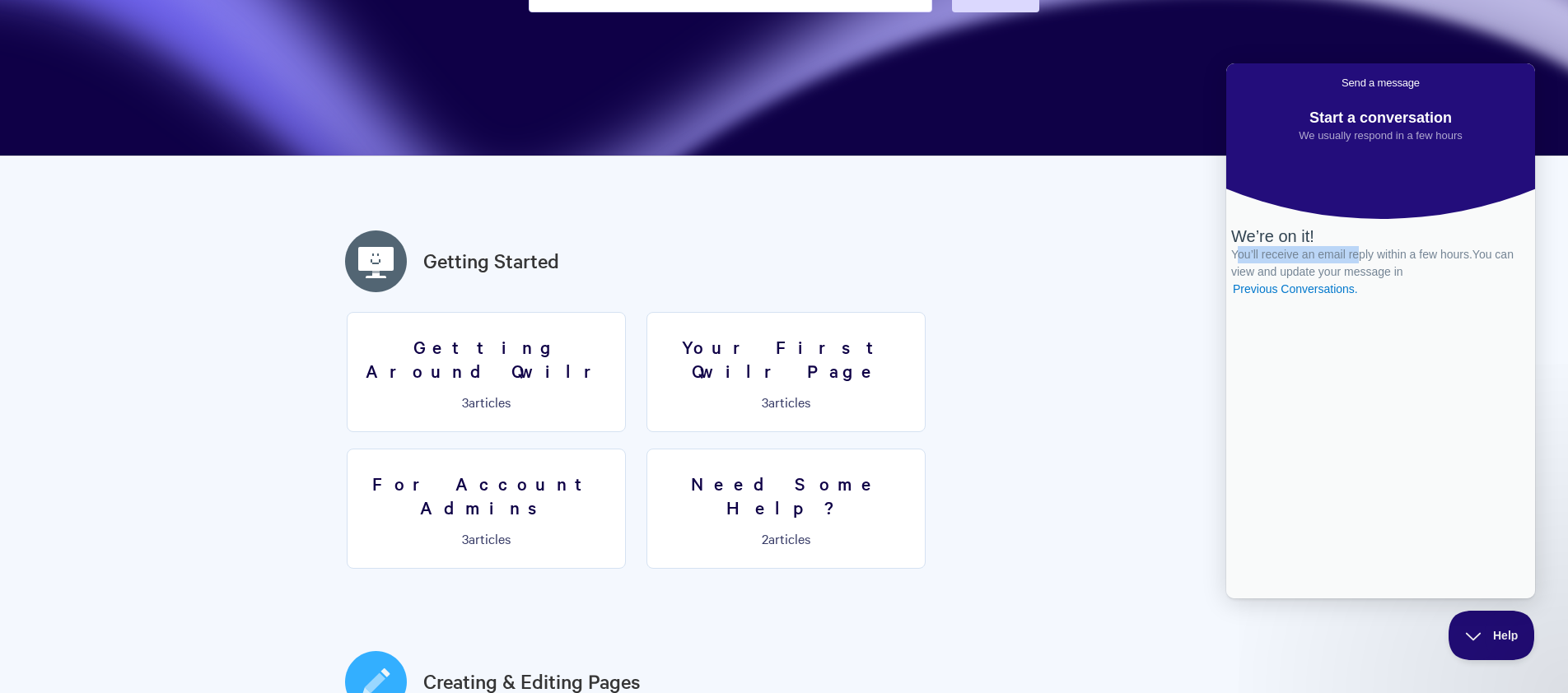
drag, startPoint x: 1270, startPoint y: 325, endPoint x: 1385, endPoint y: 319, distance: 115.2
click at [1385, 298] on div "We’re on it! You’ll receive an email reply within a few hours. You can view and…" at bounding box center [1380, 262] width 299 height 71
drag, startPoint x: 1385, startPoint y: 319, endPoint x: 1374, endPoint y: 322, distance: 11.4
click at [1383, 298] on div "We’re on it! You’ll receive an email reply within a few hours. You can view and…" at bounding box center [1380, 262] width 299 height 71
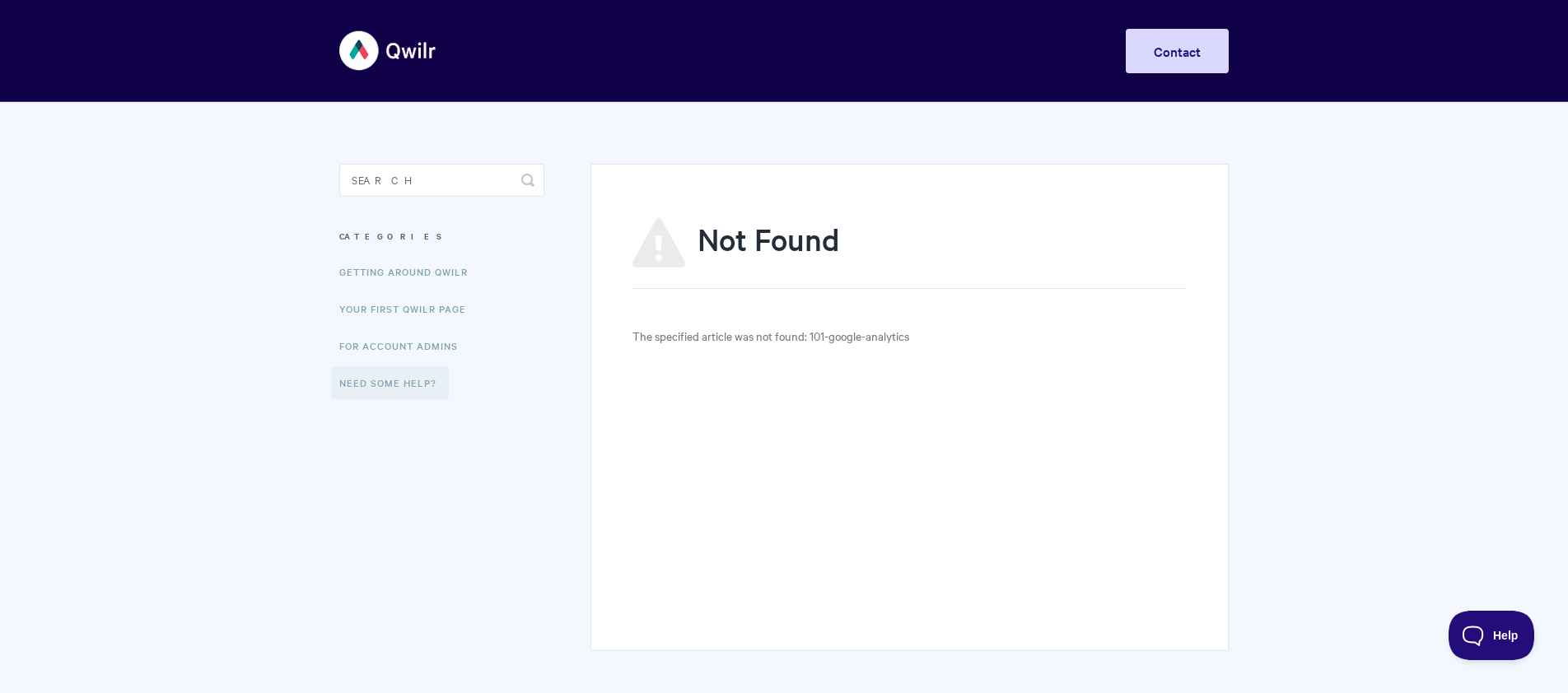
scroll to position [1, 0]
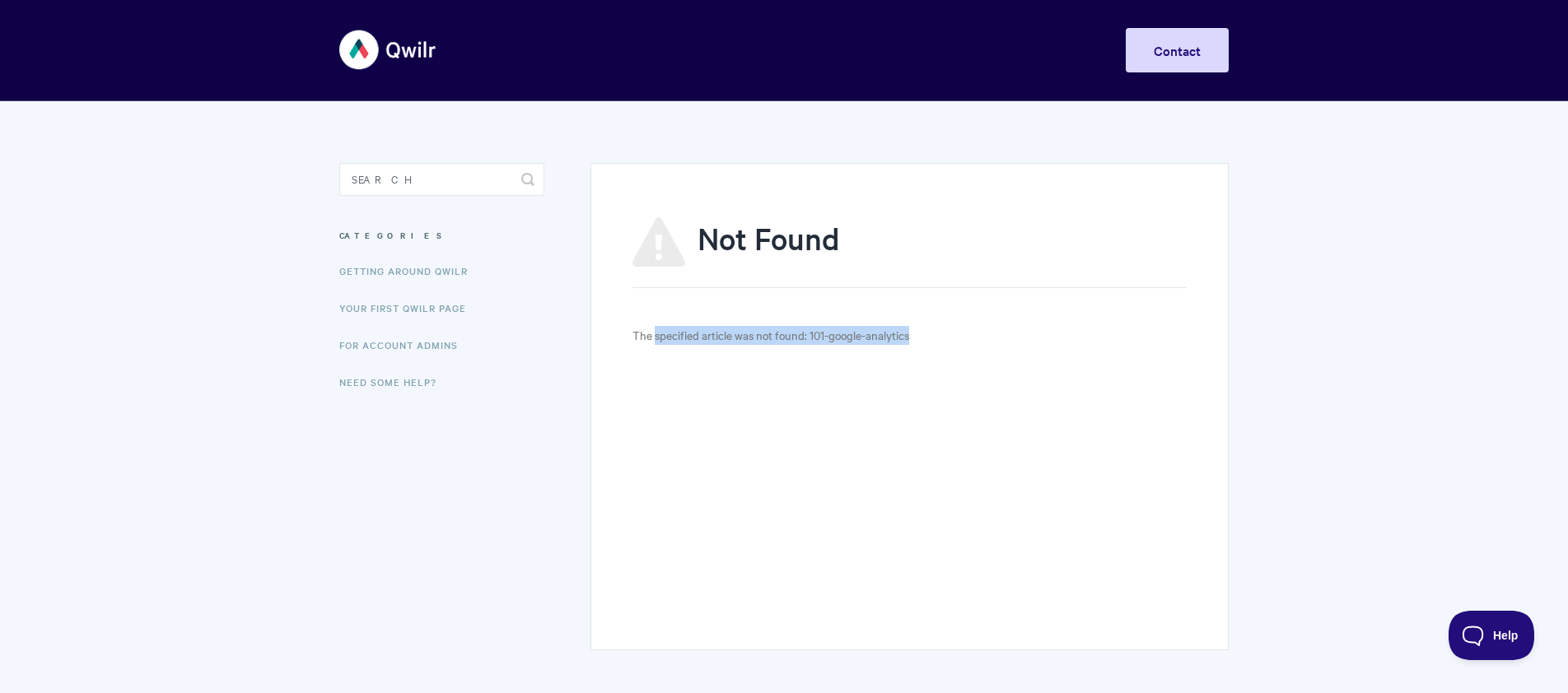
drag, startPoint x: 664, startPoint y: 335, endPoint x: 879, endPoint y: 347, distance: 215.3
click at [879, 347] on div "Not Found The specified article was not found: 101-google-analytics" at bounding box center [909, 406] width 638 height 487
drag, startPoint x: 879, startPoint y: 347, endPoint x: 841, endPoint y: 337, distance: 39.3
click at [877, 346] on div "Not Found The specified article was not found: 101-google-analytics" at bounding box center [909, 406] width 638 height 487
click at [417, 187] on input "Search" at bounding box center [442, 179] width 205 height 33
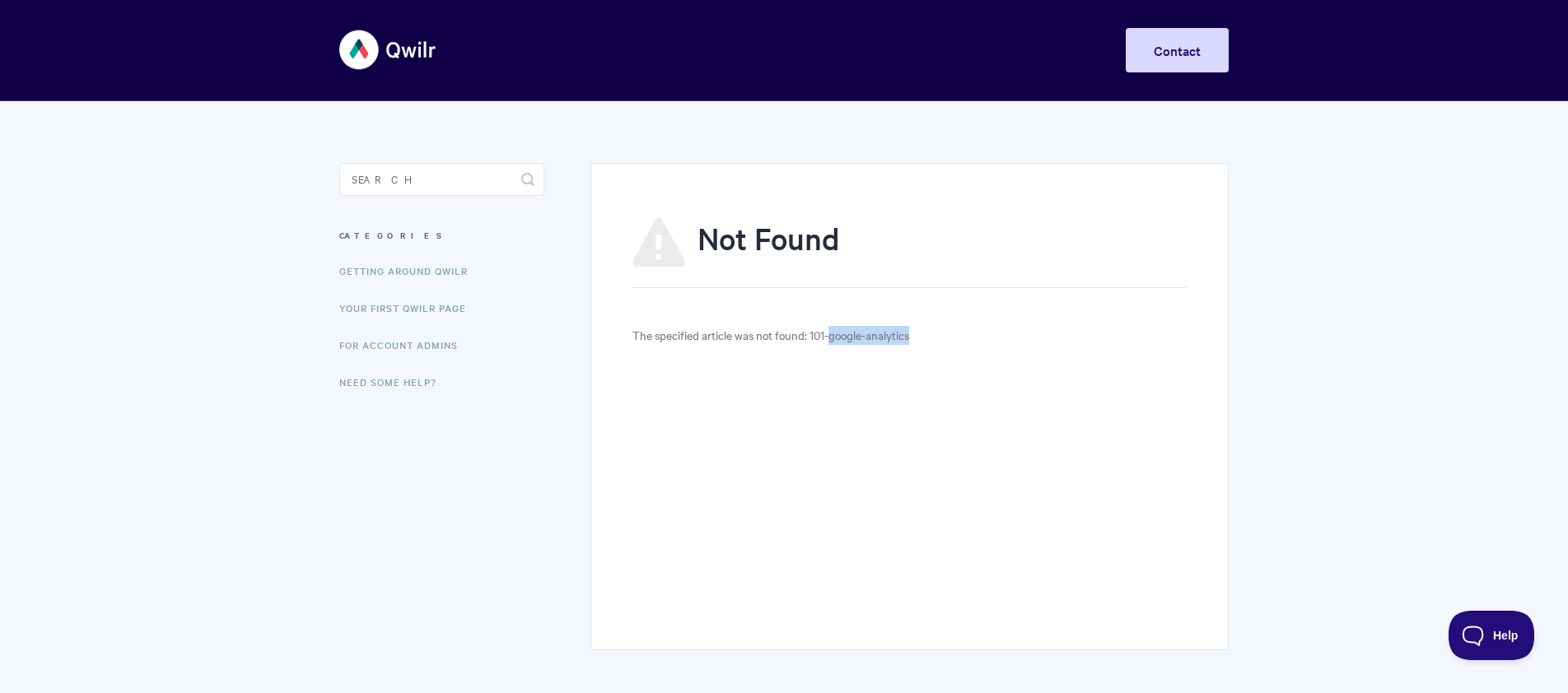
drag, startPoint x: 879, startPoint y: 337, endPoint x: 839, endPoint y: 343, distance: 40.4
click at [834, 339] on p "The specified article was not found: 101-google-analytics" at bounding box center [909, 336] width 555 height 19
copy p "google-analytics"
click at [423, 183] on input "Search" at bounding box center [442, 179] width 205 height 33
paste input "google-analytics"
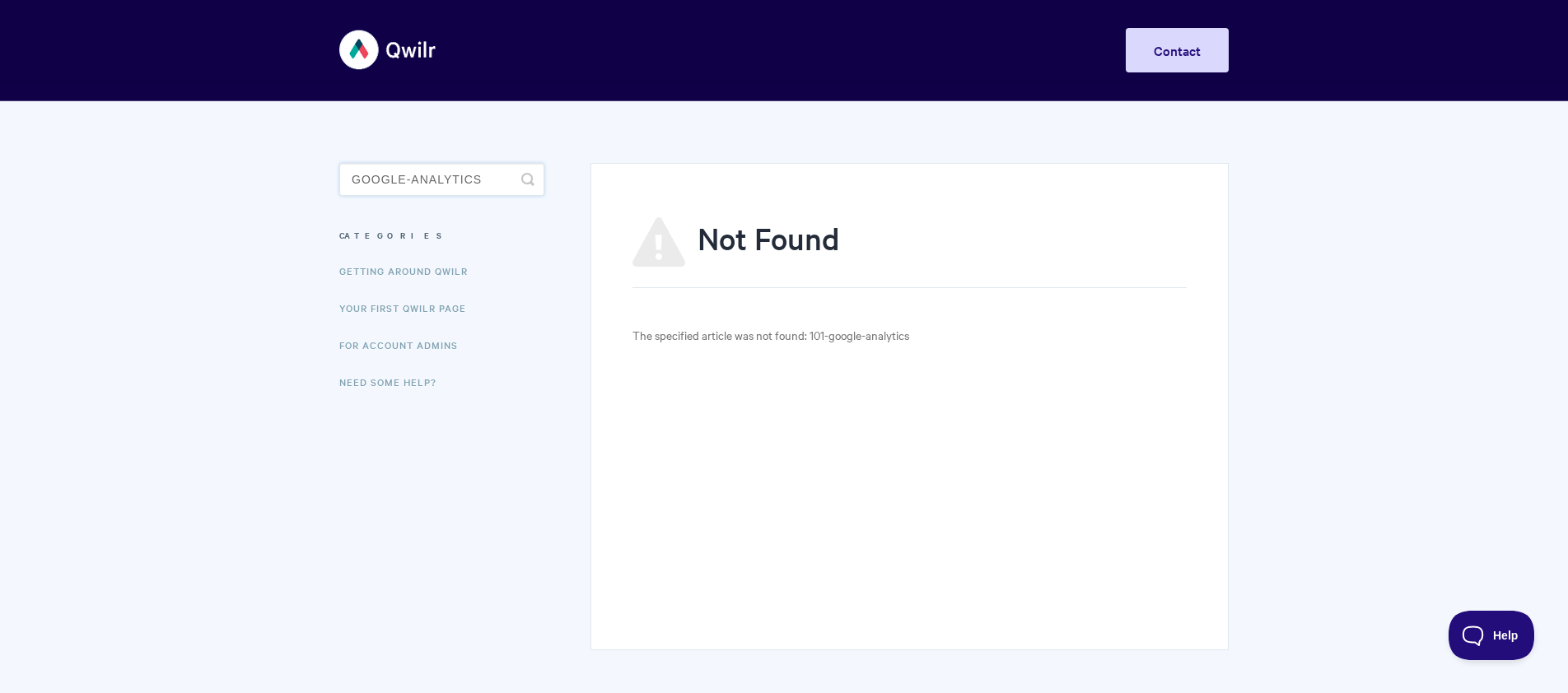
click at [413, 183] on input "google-analytics" at bounding box center [442, 179] width 205 height 33
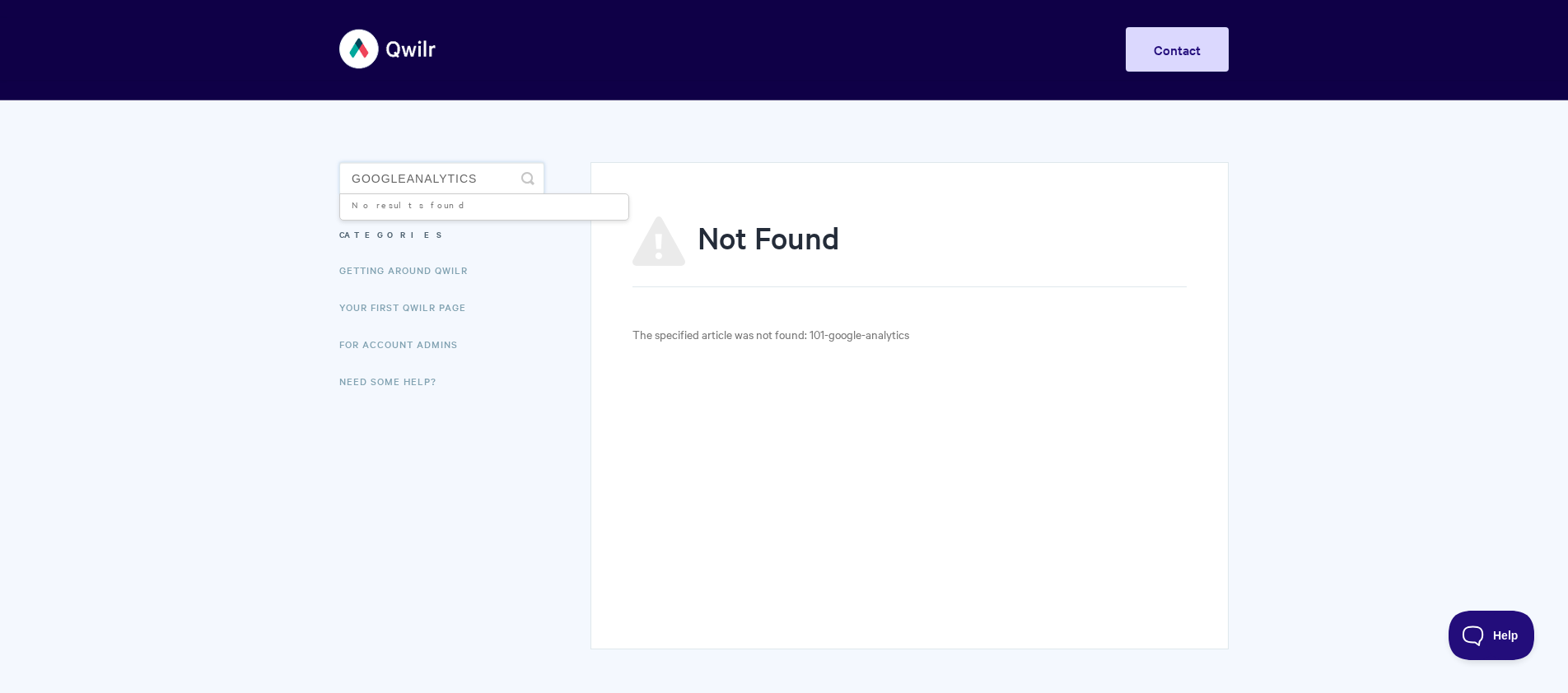
type input "google analytics"
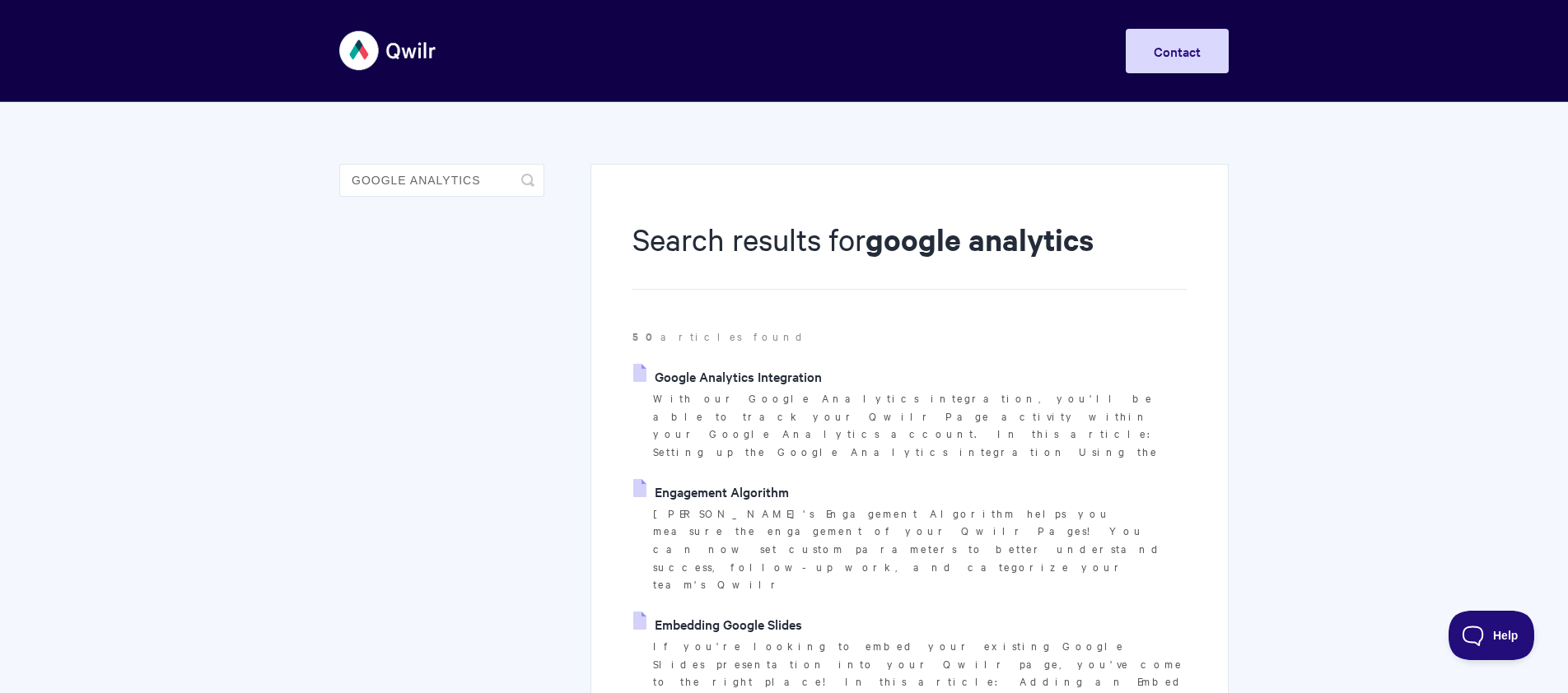
click at [689, 378] on link "Google Analytics Integration" at bounding box center [727, 376] width 189 height 25
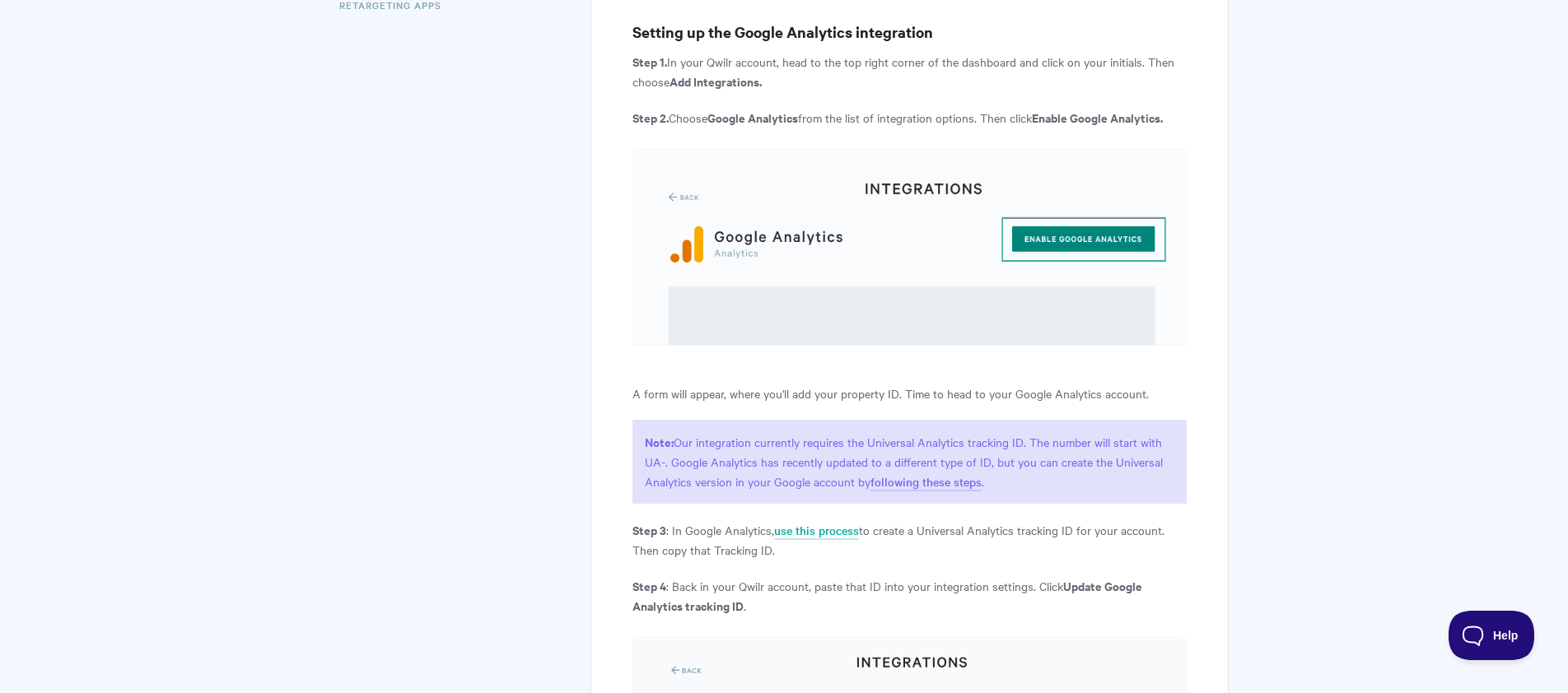
scroll to position [594, 0]
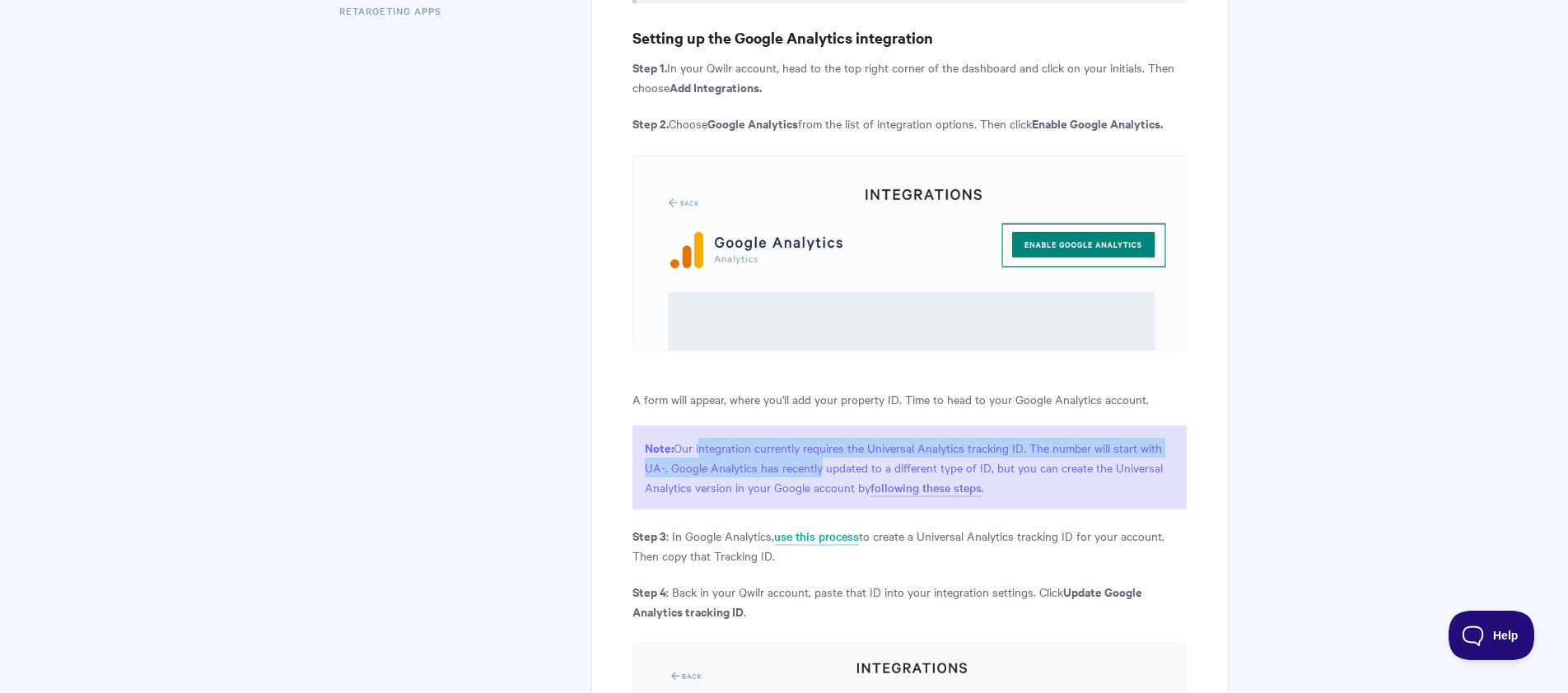
drag, startPoint x: 702, startPoint y: 422, endPoint x: 819, endPoint y: 449, distance: 120.1
click at [819, 449] on p "Note: Our integration currently requires the Universal Analytics tracking ID. T…" at bounding box center [909, 467] width 555 height 84
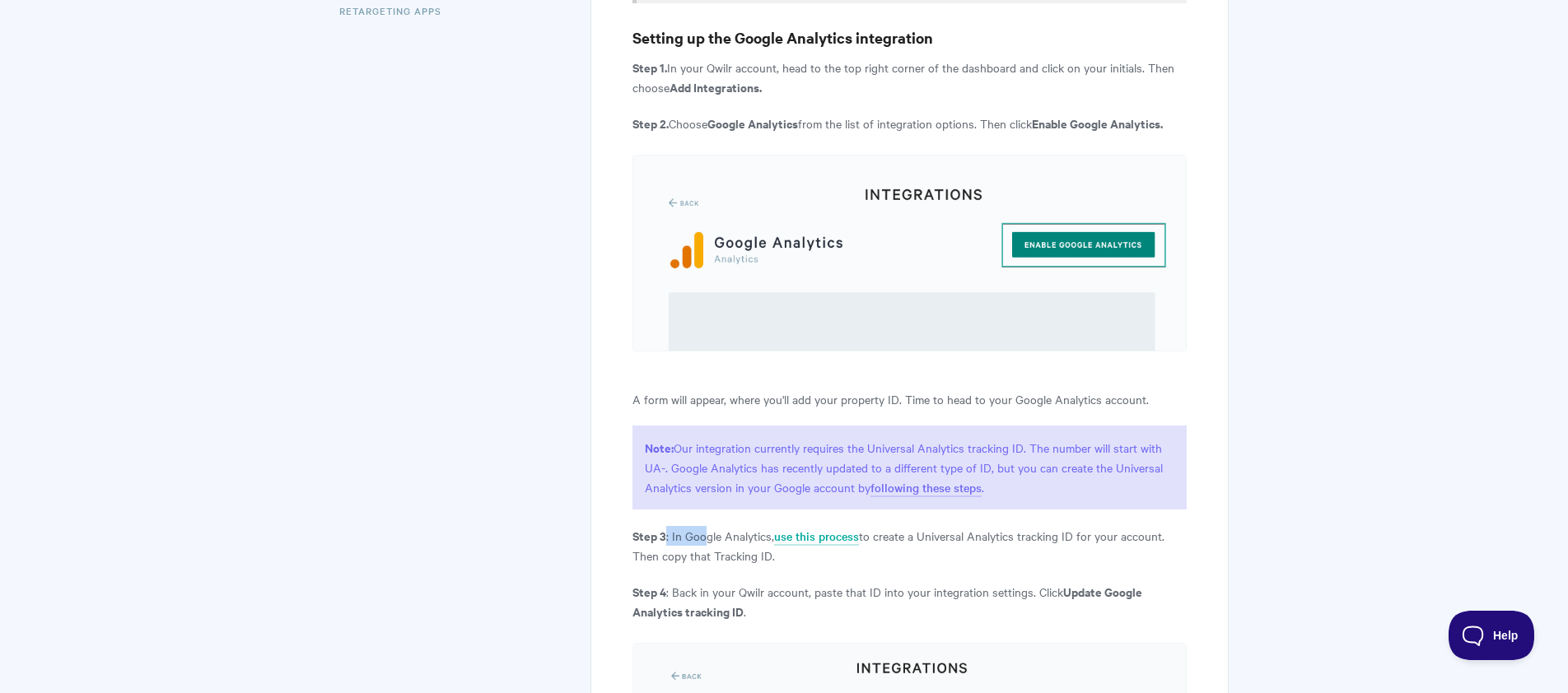
drag, startPoint x: 666, startPoint y: 520, endPoint x: 705, endPoint y: 522, distance: 39.1
click at [705, 526] on p "Step 3 : In Google Analytics, use this process to create a Universal Analytics …" at bounding box center [909, 546] width 555 height 40
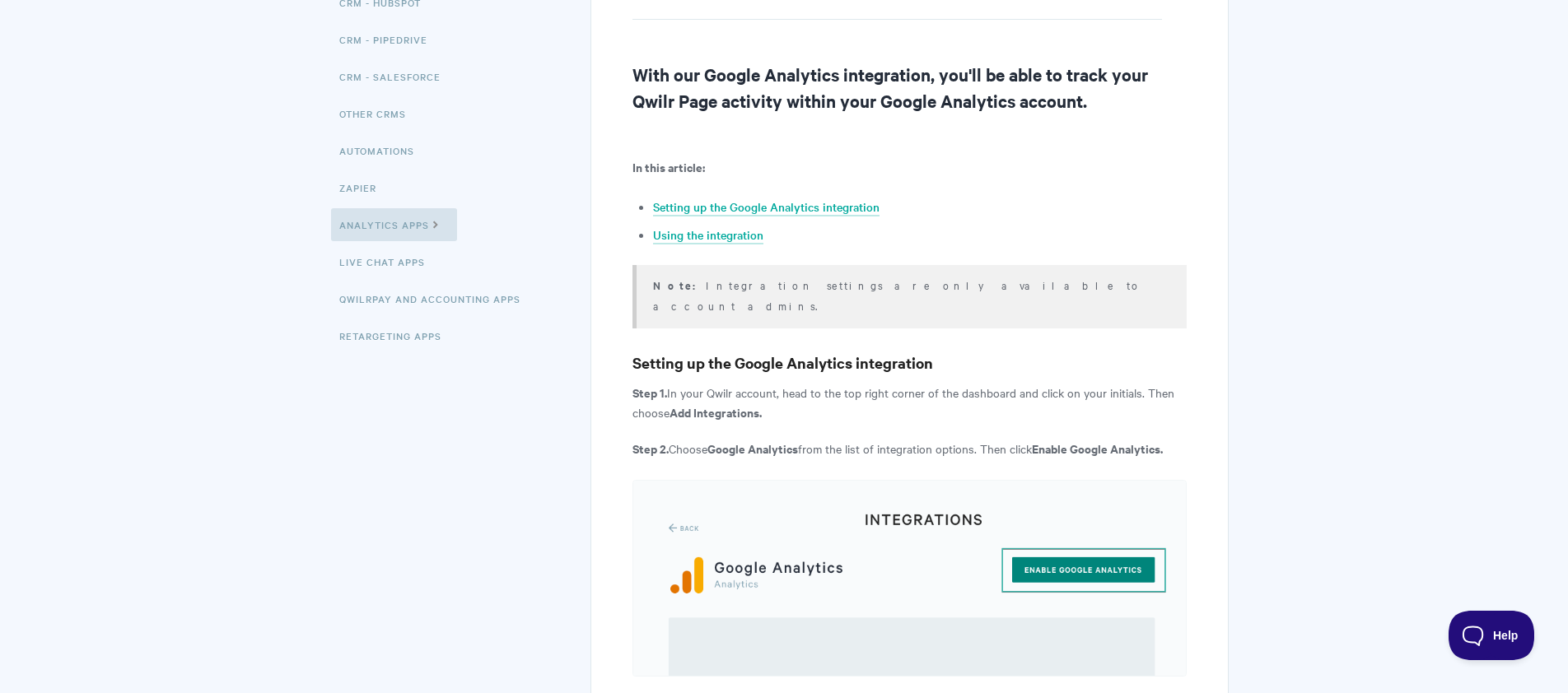
scroll to position [0, 0]
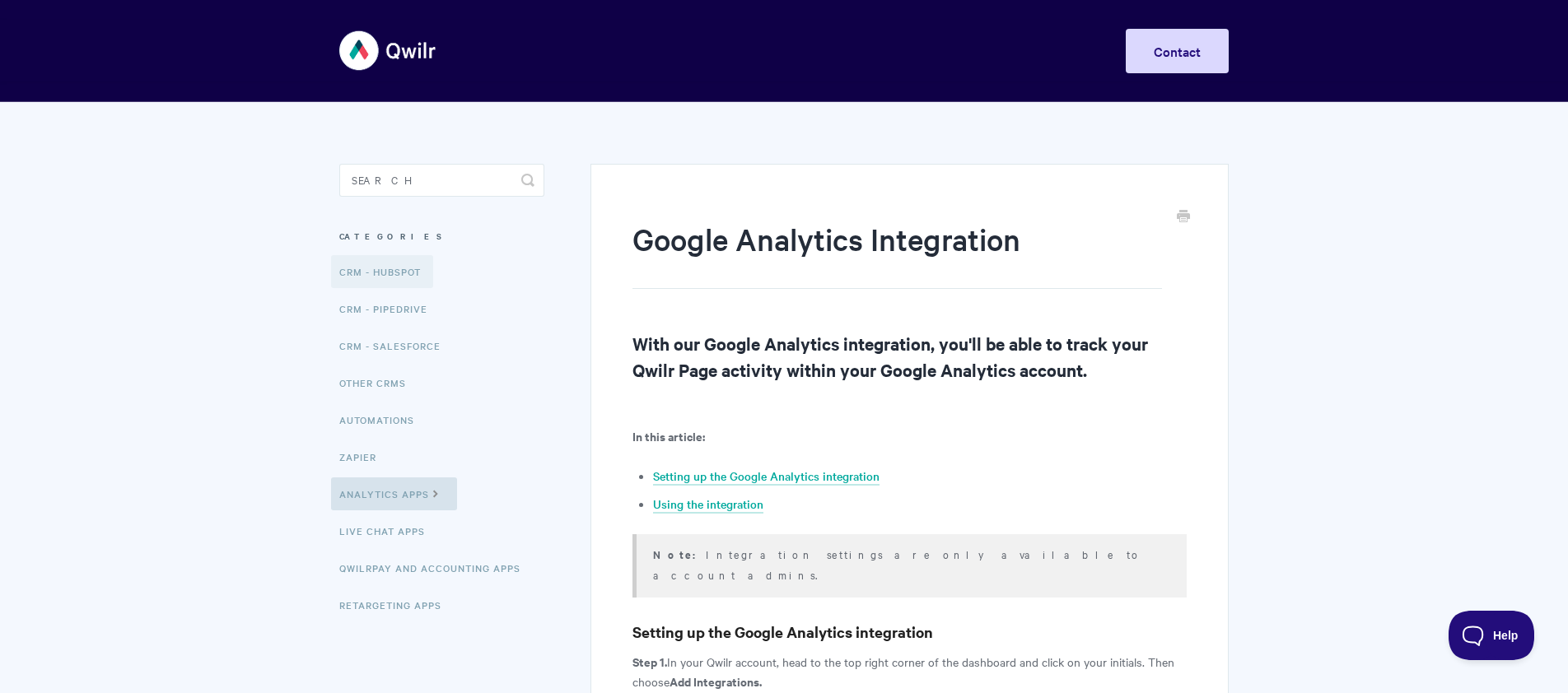
click at [394, 281] on link "CRM - HubSpot" at bounding box center [381, 271] width 102 height 33
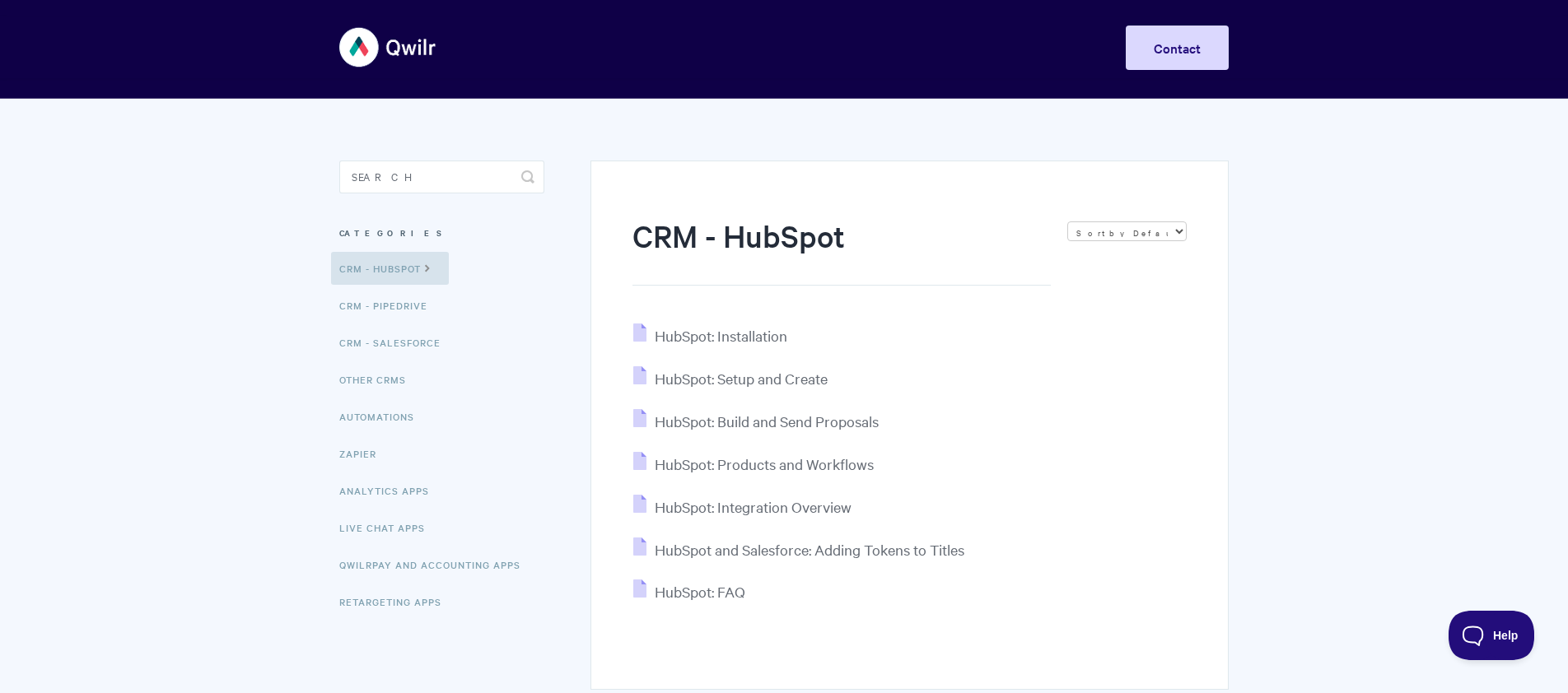
scroll to position [5, 0]
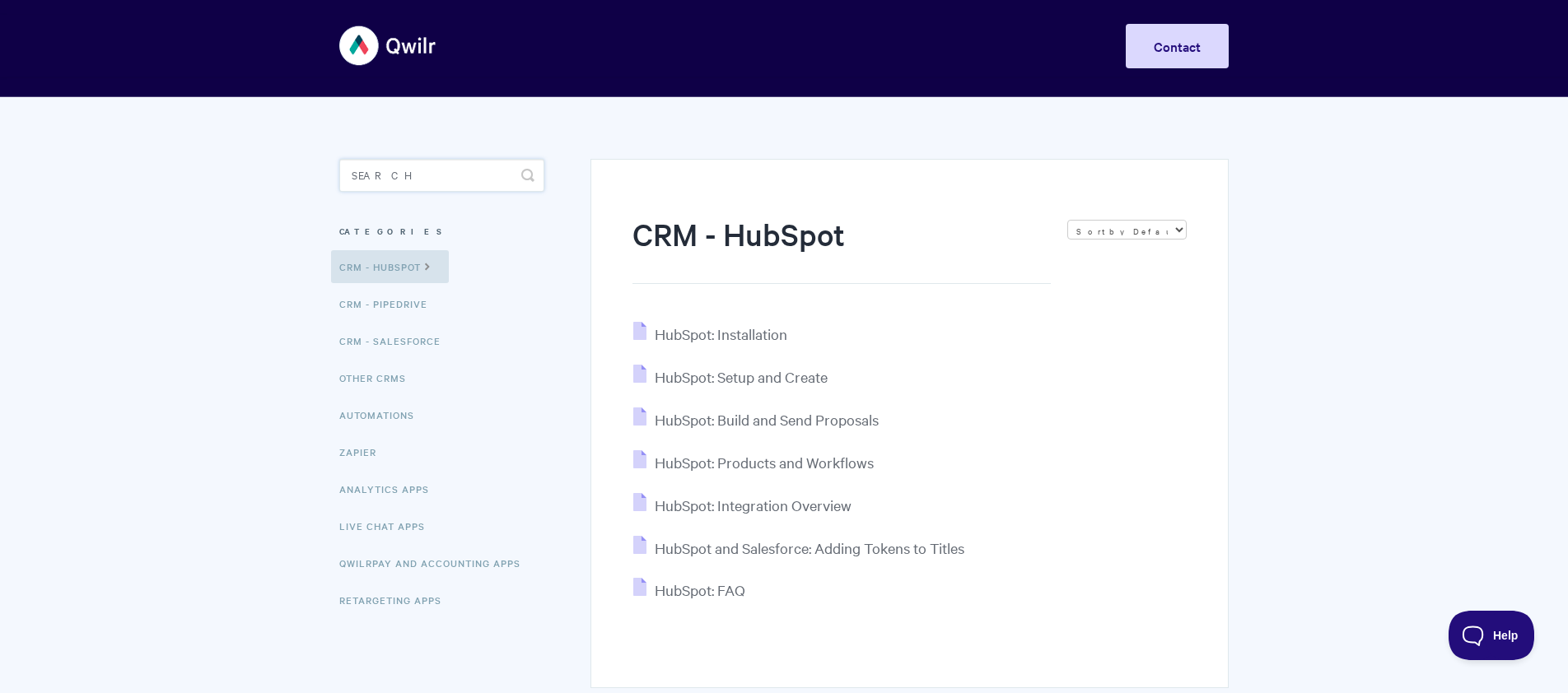
click at [367, 178] on input "Search" at bounding box center [442, 176] width 205 height 33
type input "adwords"
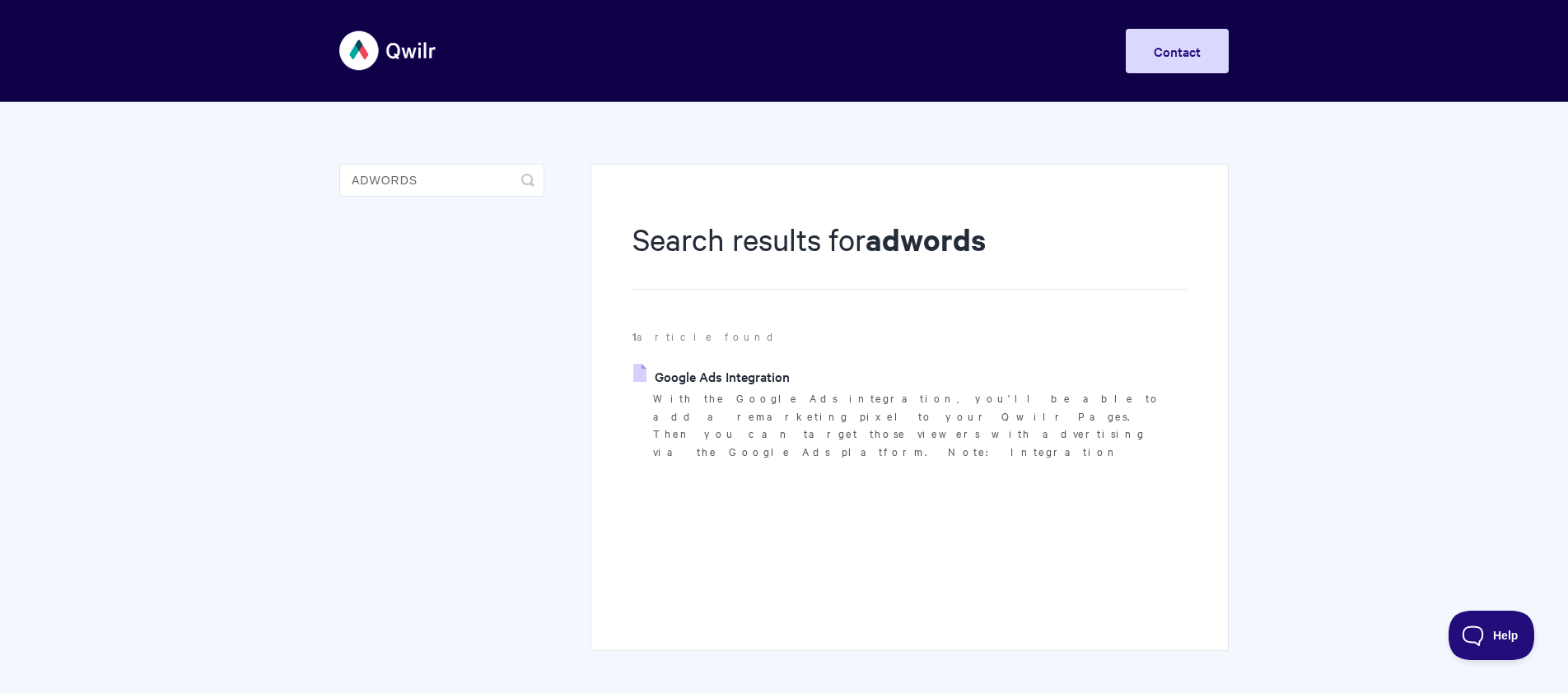
click at [742, 374] on link "Google Ads Integration" at bounding box center [711, 376] width 157 height 25
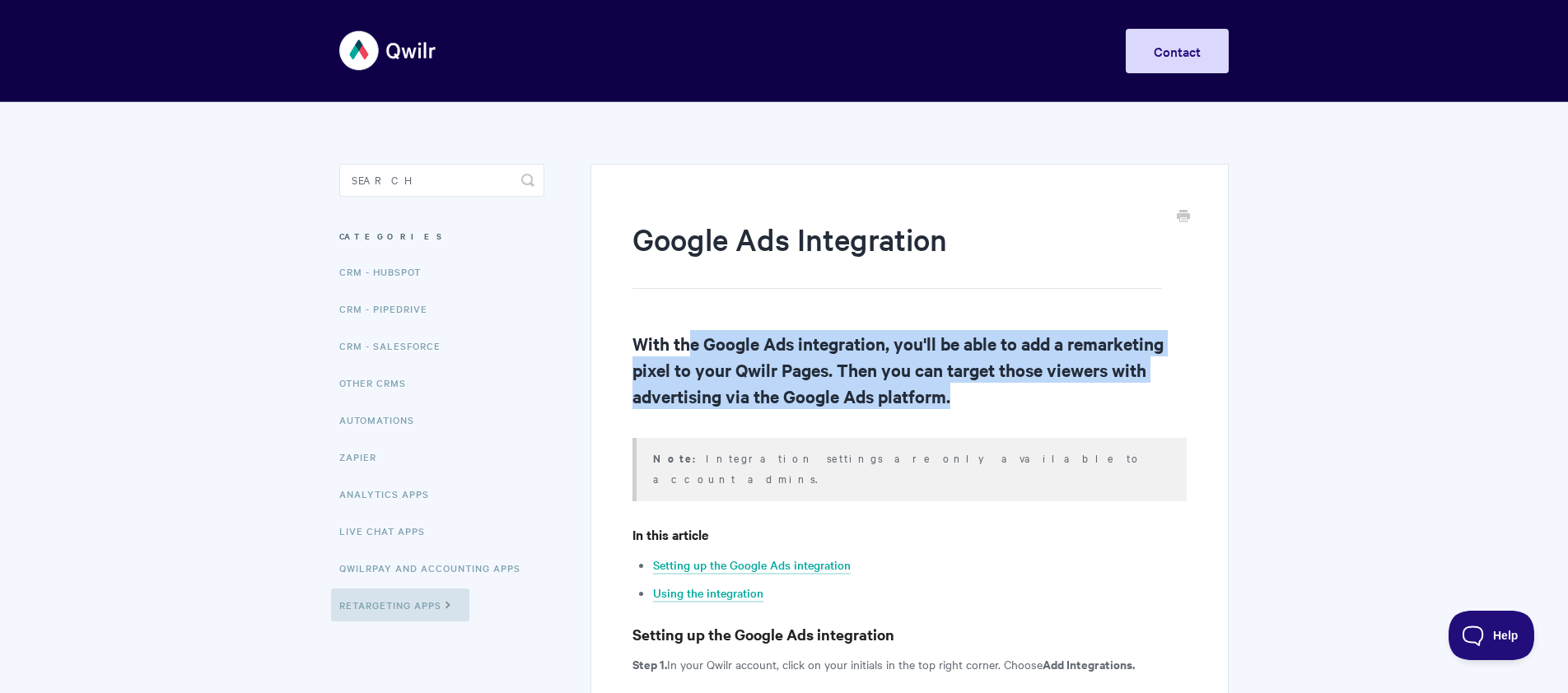
drag, startPoint x: 959, startPoint y: 367, endPoint x: 862, endPoint y: 414, distance: 107.8
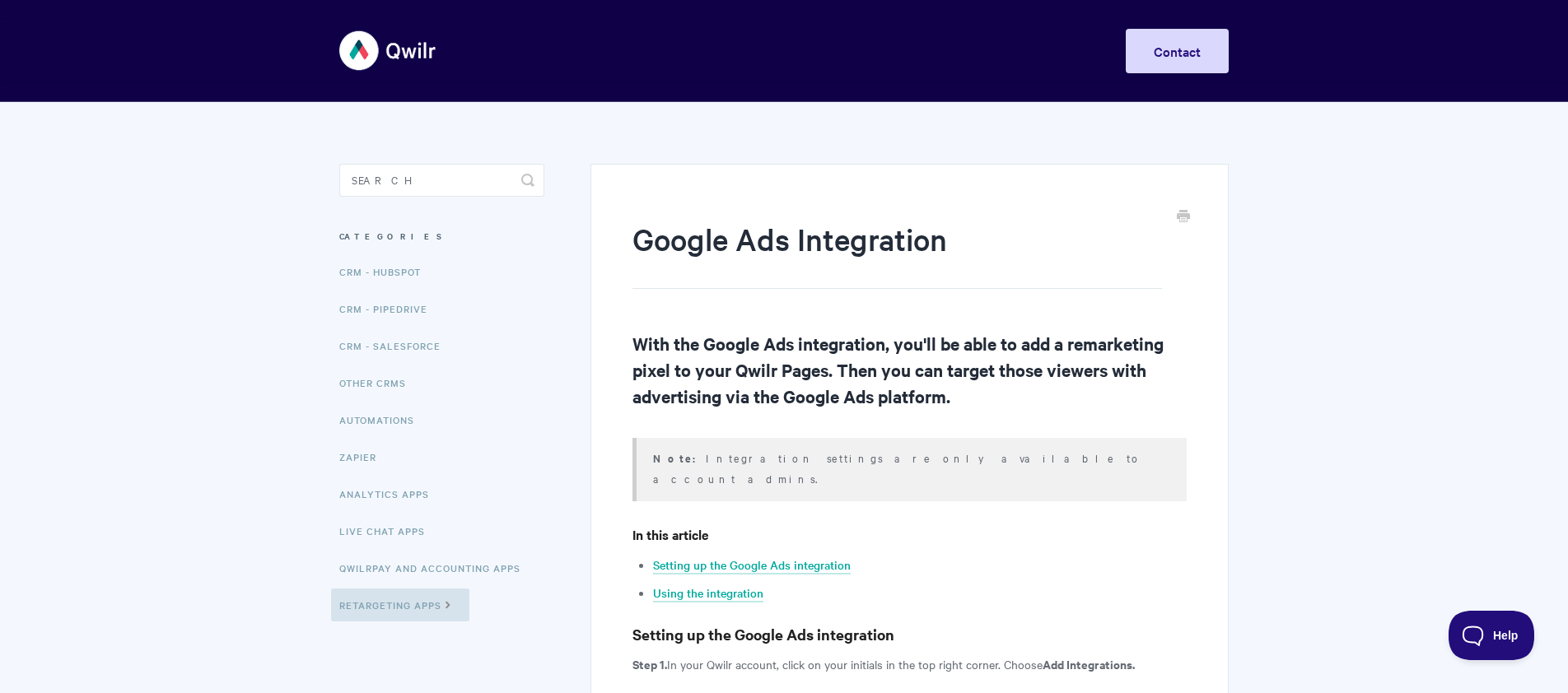
click at [360, 455] on link "Zapier" at bounding box center [359, 457] width 58 height 33
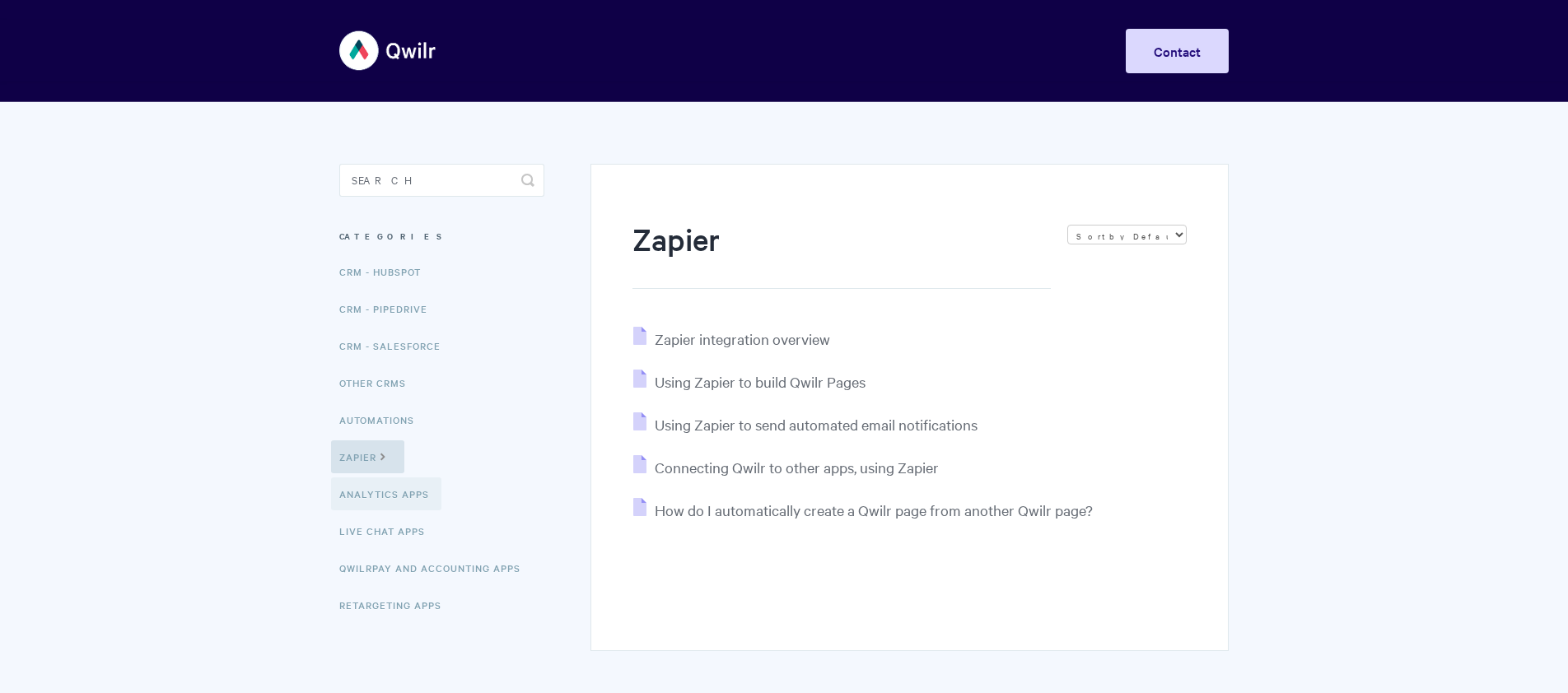
click at [372, 494] on link "Analytics Apps" at bounding box center [386, 494] width 110 height 33
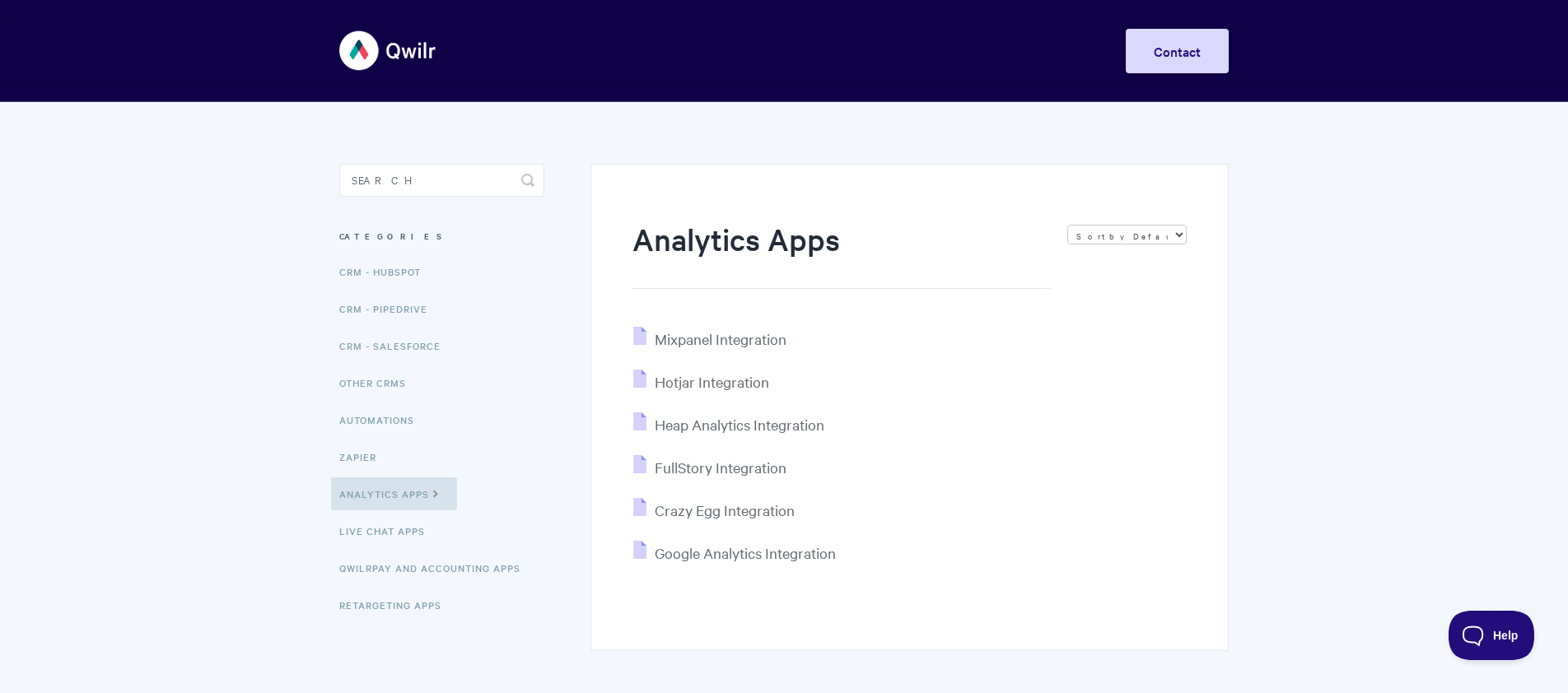
drag, startPoint x: 226, startPoint y: 517, endPoint x: 201, endPoint y: 510, distance: 26.0
click at [216, 516] on body "Toggle Navigation Home Getting Started Creating & Editing Pages Sharing & Analy…" at bounding box center [784, 384] width 1568 height 768
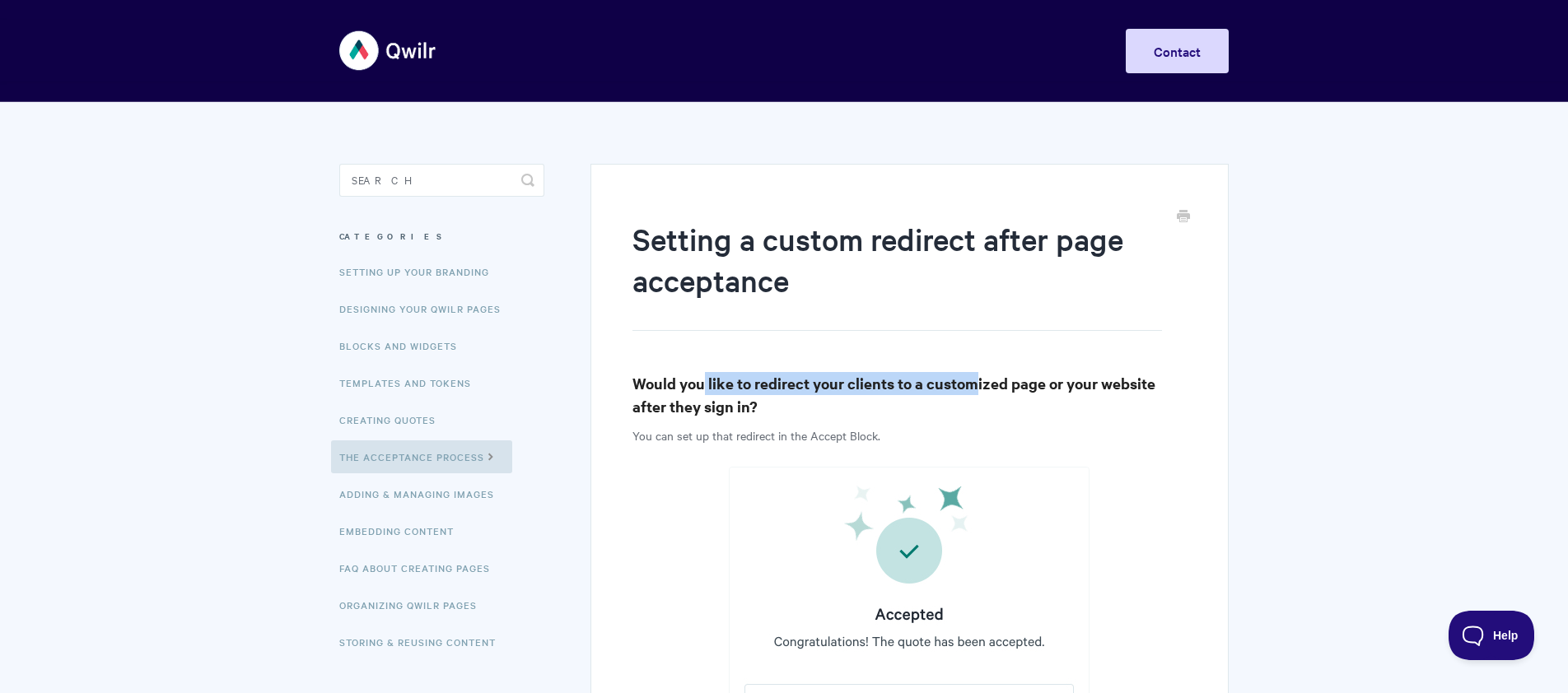
drag, startPoint x: 702, startPoint y: 381, endPoint x: 976, endPoint y: 384, distance: 274.0
click at [976, 384] on h3 "Would you like to redirect your clients to a customized page or your website af…" at bounding box center [909, 395] width 555 height 46
drag, startPoint x: 976, startPoint y: 384, endPoint x: 932, endPoint y: 387, distance: 44.1
click at [975, 384] on h3 "Would you like to redirect your clients to a customized page or your website af…" at bounding box center [909, 395] width 555 height 46
drag, startPoint x: 966, startPoint y: 388, endPoint x: 1105, endPoint y: 403, distance: 139.8
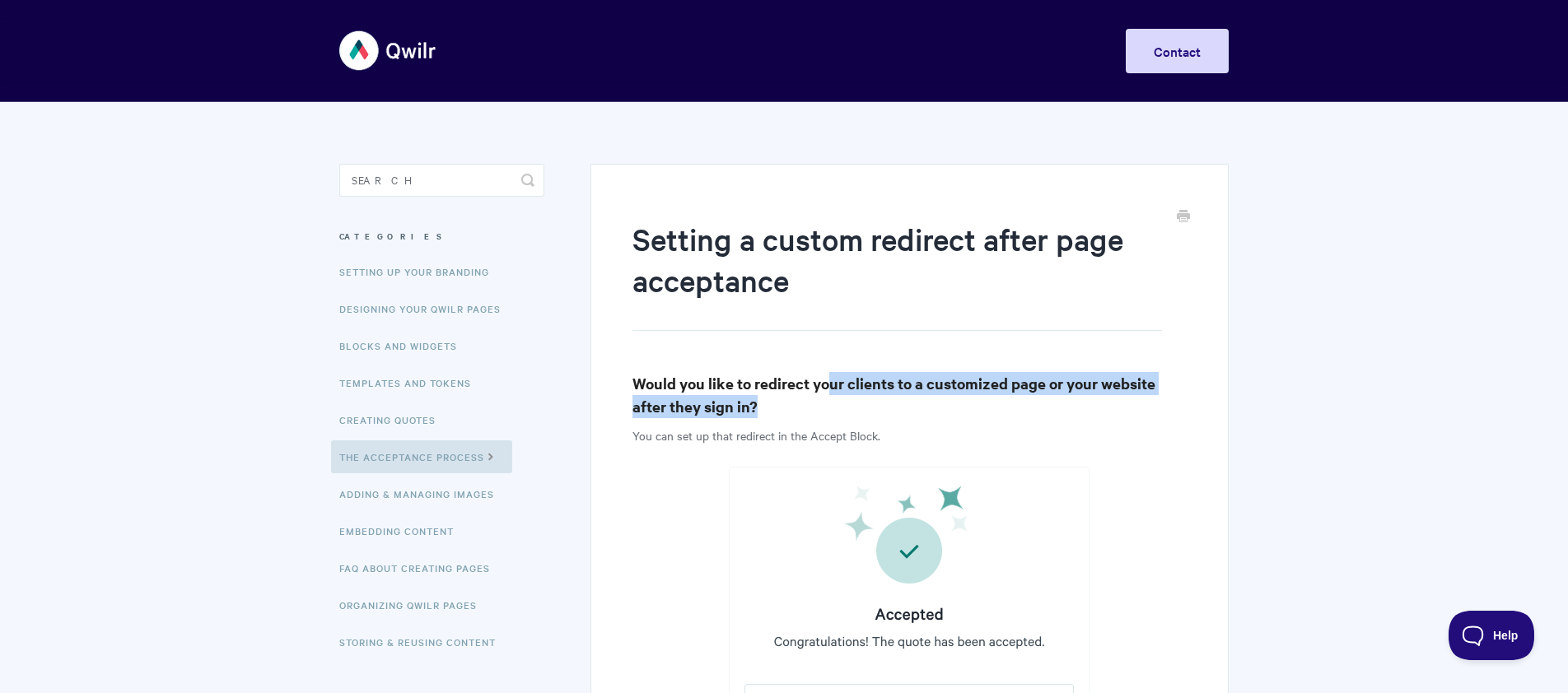
click at [1105, 403] on h3 "Would you like to redirect your clients to a customized page or your website af…" at bounding box center [909, 395] width 555 height 46
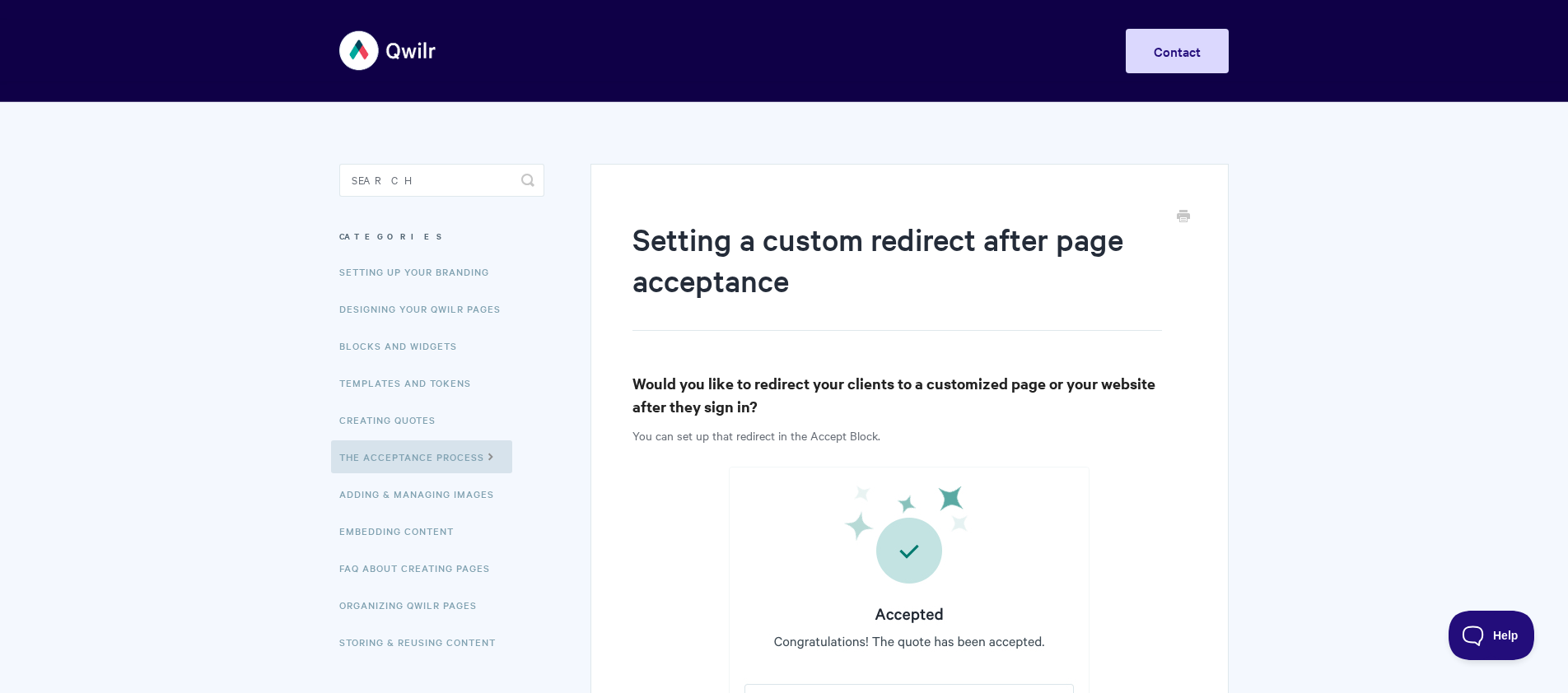
click at [1101, 404] on h3 "Would you like to redirect your clients to a customized page or your website af…" at bounding box center [909, 395] width 555 height 46
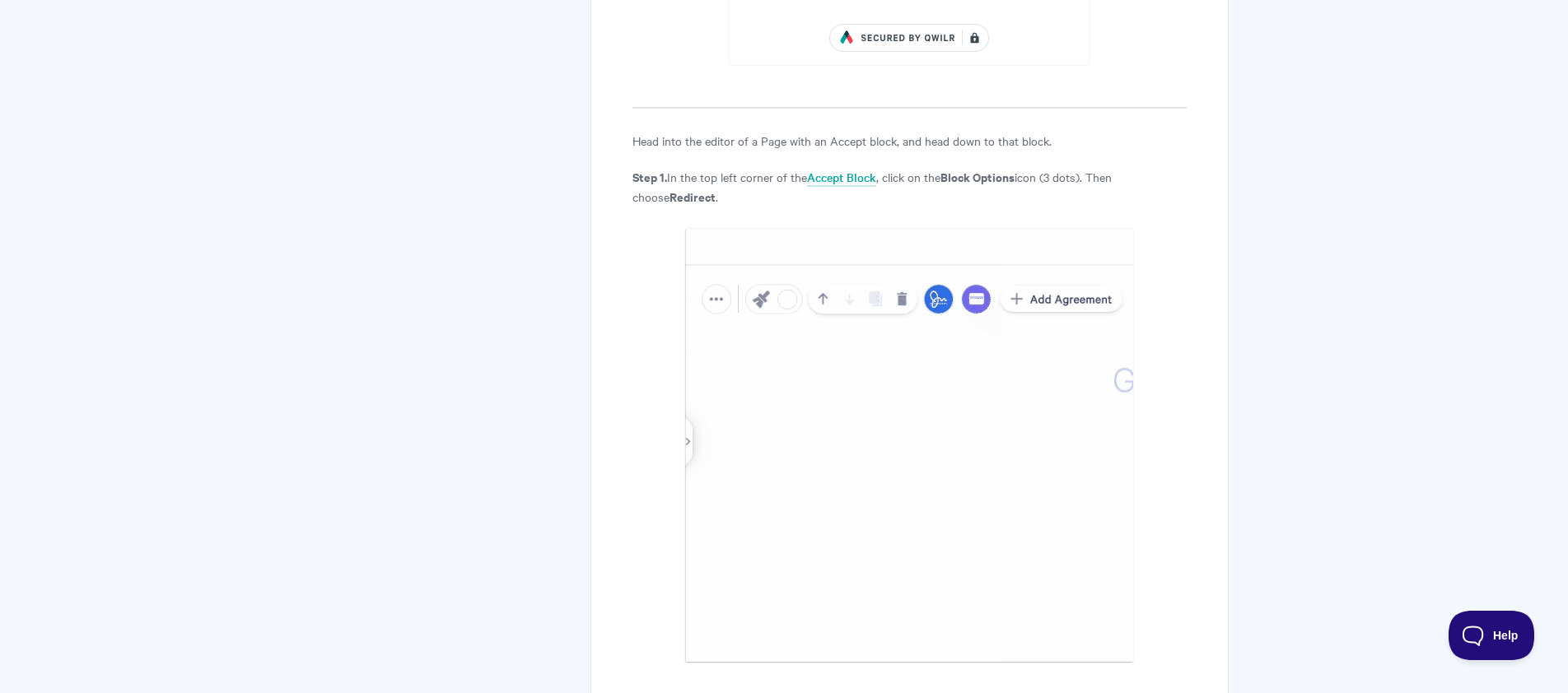
scroll to position [962, 0]
